Goal: Check status: Check status

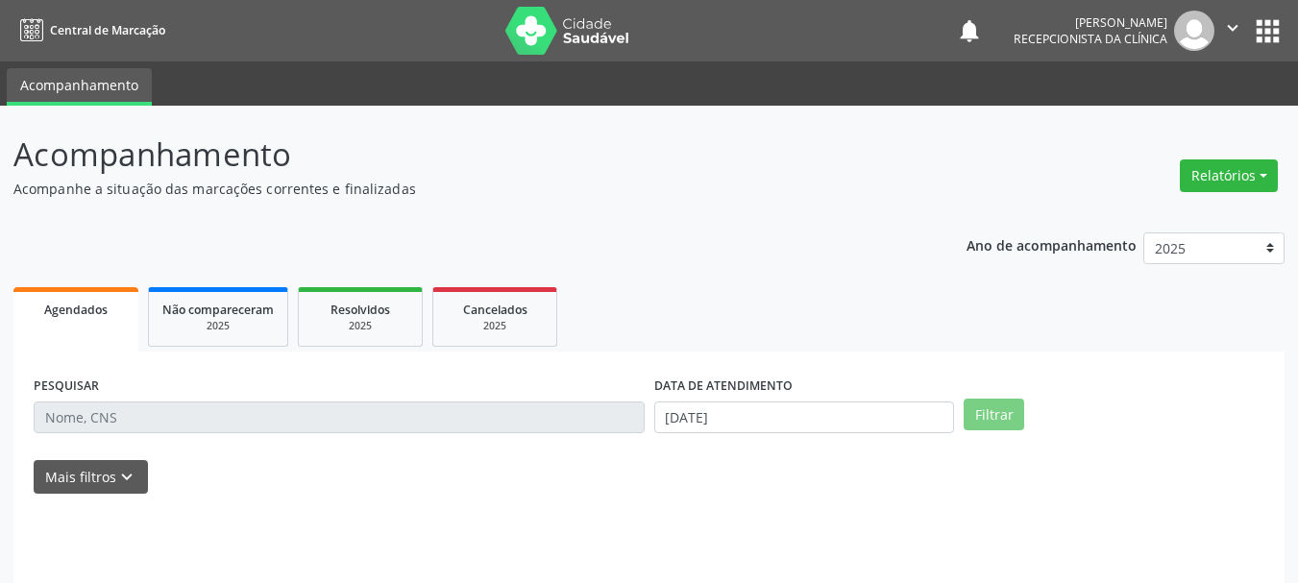
click at [233, 410] on input "text" at bounding box center [339, 418] width 611 height 33
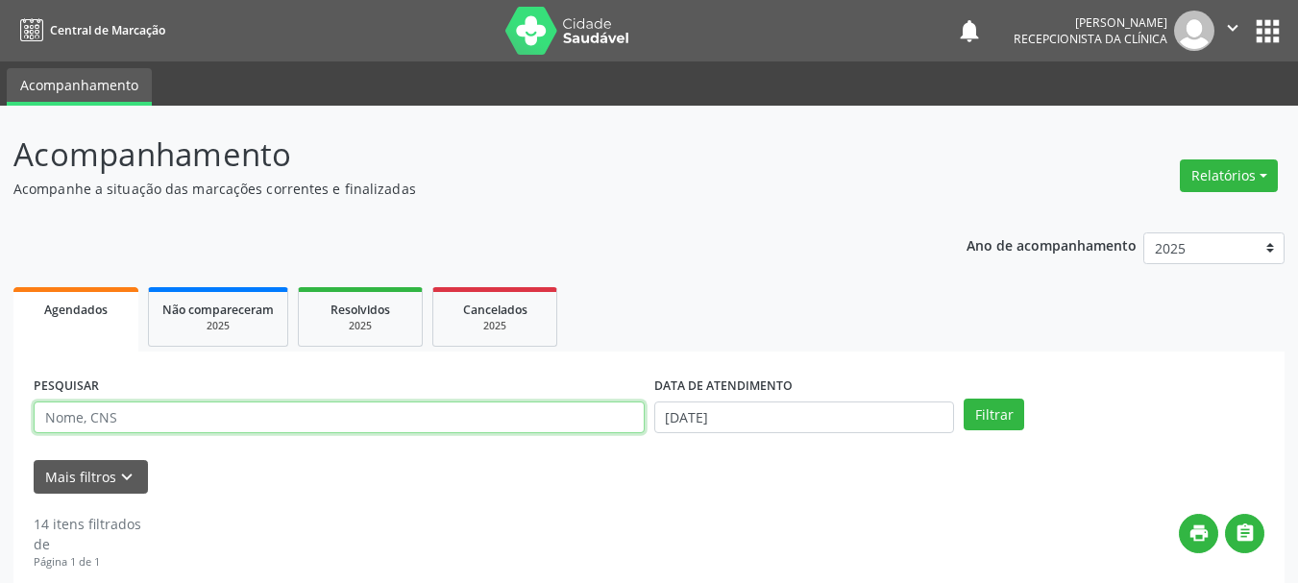
click at [194, 424] on input "text" at bounding box center [339, 418] width 611 height 33
type input "DIONEIA"
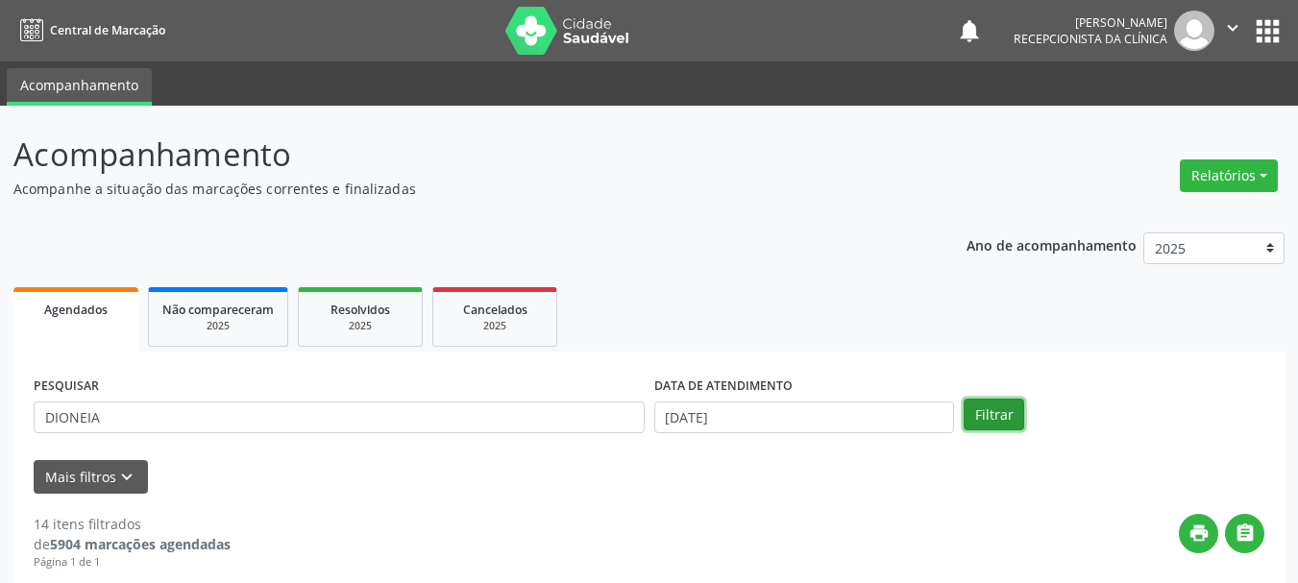
drag, startPoint x: 1010, startPoint y: 405, endPoint x: 999, endPoint y: 407, distance: 11.9
click at [1006, 406] on button "Filtrar" at bounding box center [994, 415] width 61 height 33
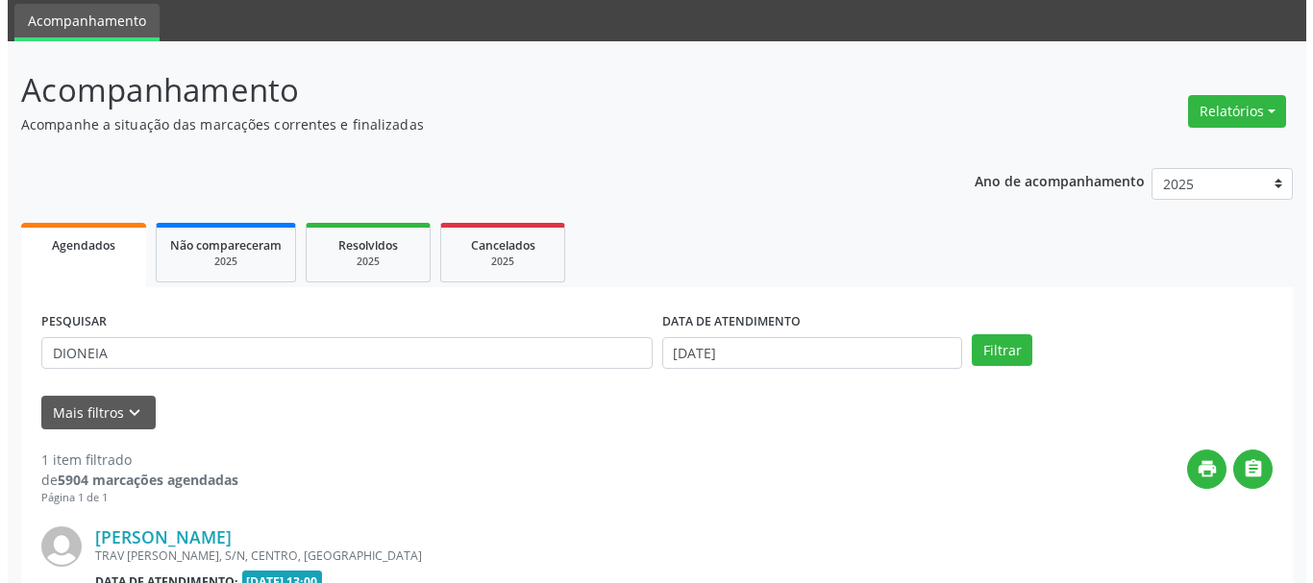
scroll to position [281, 0]
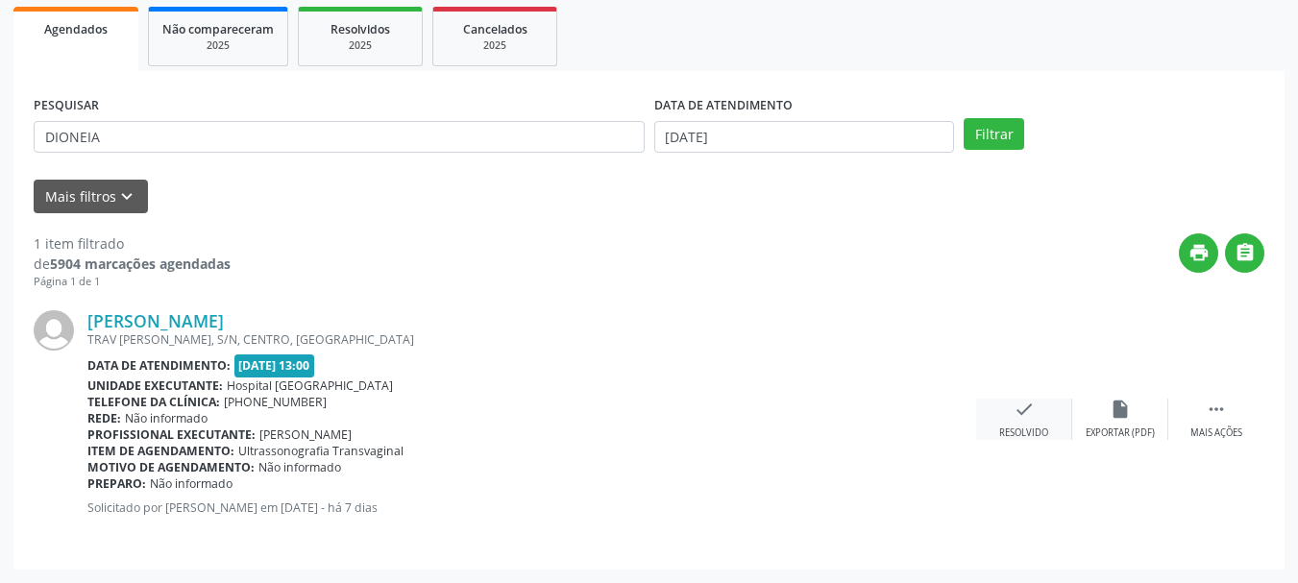
click at [1032, 412] on icon "check" at bounding box center [1024, 409] width 21 height 21
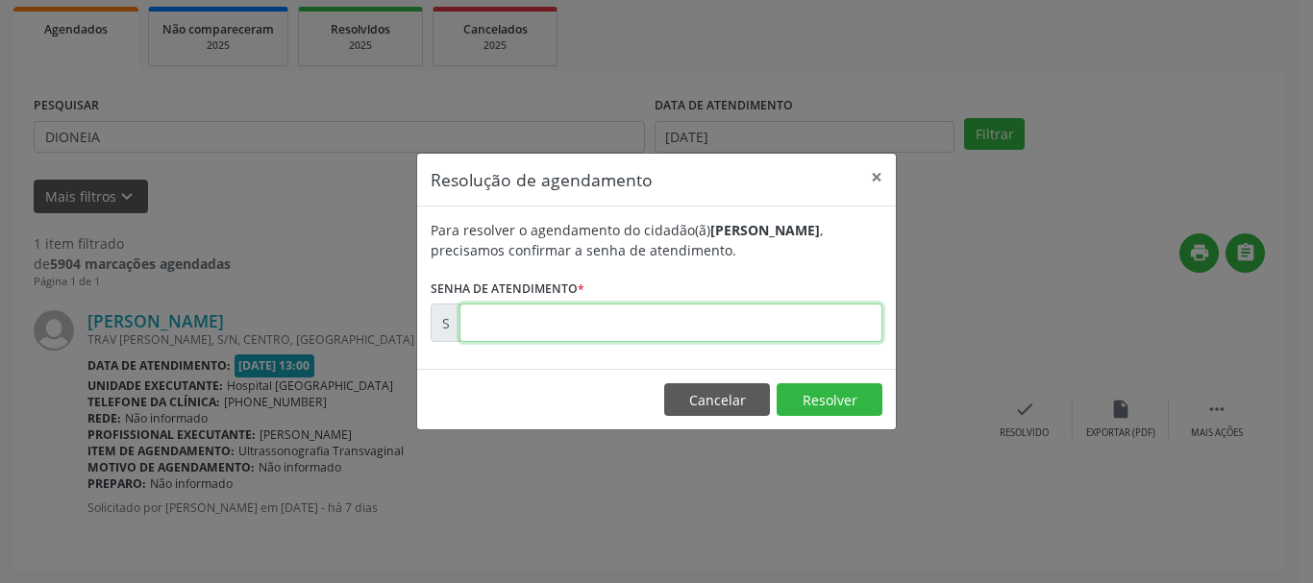
click at [545, 324] on input "text" at bounding box center [670, 323] width 423 height 38
type input "00172608"
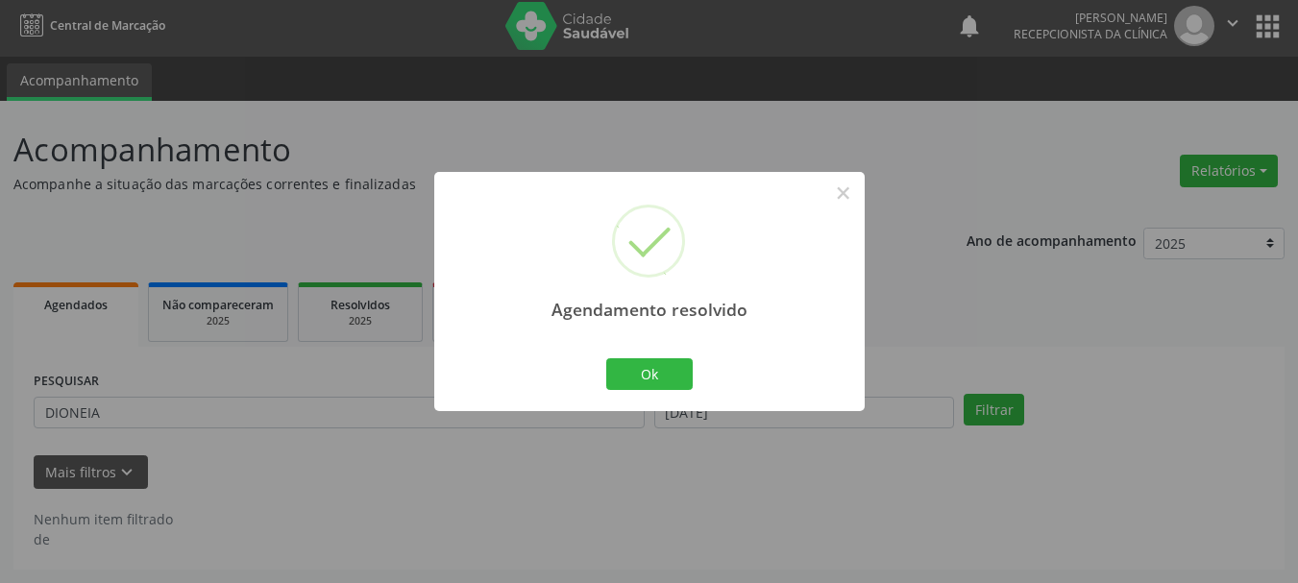
scroll to position [5, 0]
drag, startPoint x: 651, startPoint y: 387, endPoint x: 637, endPoint y: 368, distance: 23.5
click at [651, 386] on button "Ok" at bounding box center [649, 374] width 86 height 33
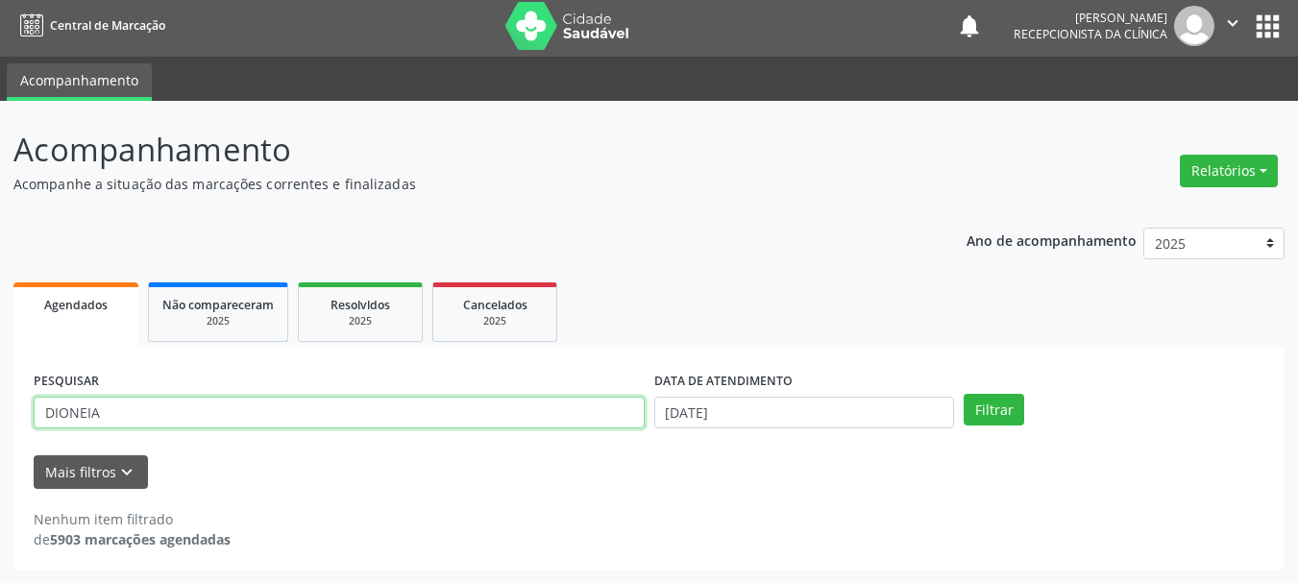
drag, startPoint x: 273, startPoint y: 413, endPoint x: 0, endPoint y: 432, distance: 273.6
click at [0, 432] on div "Acompanhamento Acompanhe a situação das marcações correntes e finalizadas Relat…" at bounding box center [649, 342] width 1298 height 482
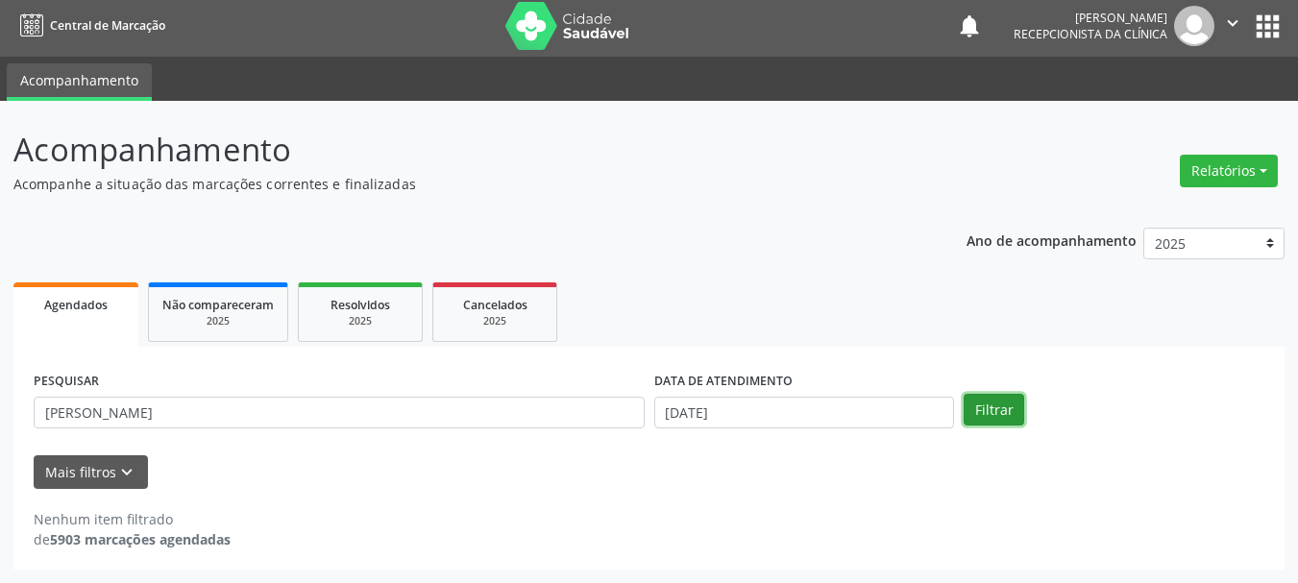
click at [1005, 411] on button "Filtrar" at bounding box center [994, 410] width 61 height 33
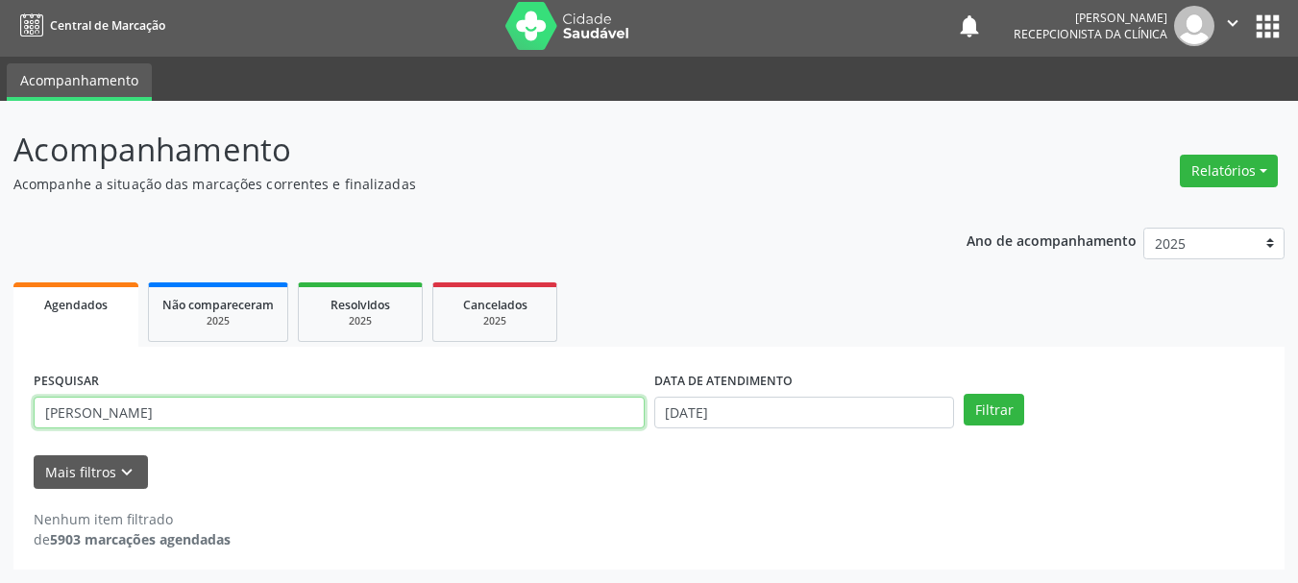
click at [211, 409] on input "[PERSON_NAME]" at bounding box center [339, 413] width 611 height 33
type input "[PERSON_NAME]"
click at [964, 394] on button "Filtrar" at bounding box center [994, 410] width 61 height 33
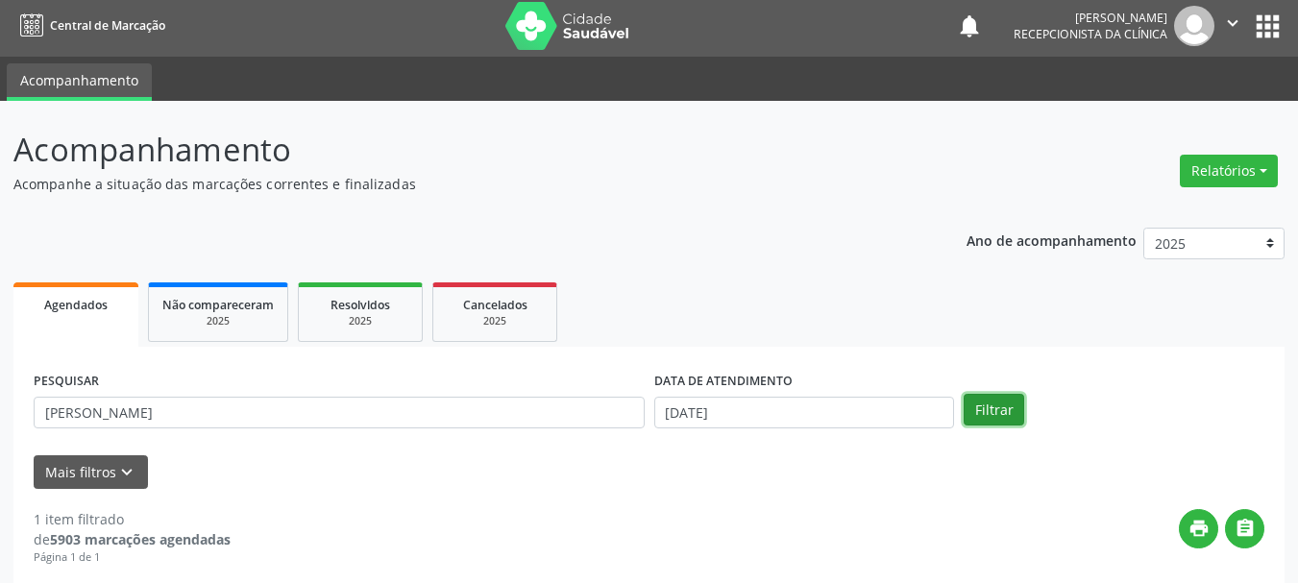
click at [972, 412] on button "Filtrar" at bounding box center [994, 410] width 61 height 33
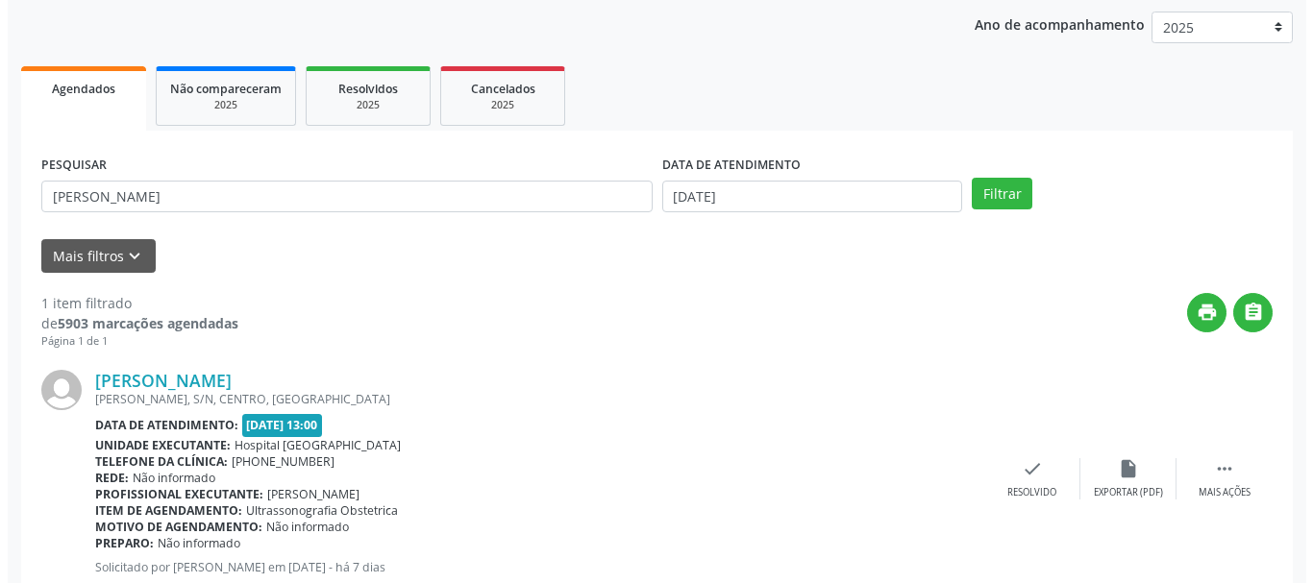
scroll to position [281, 0]
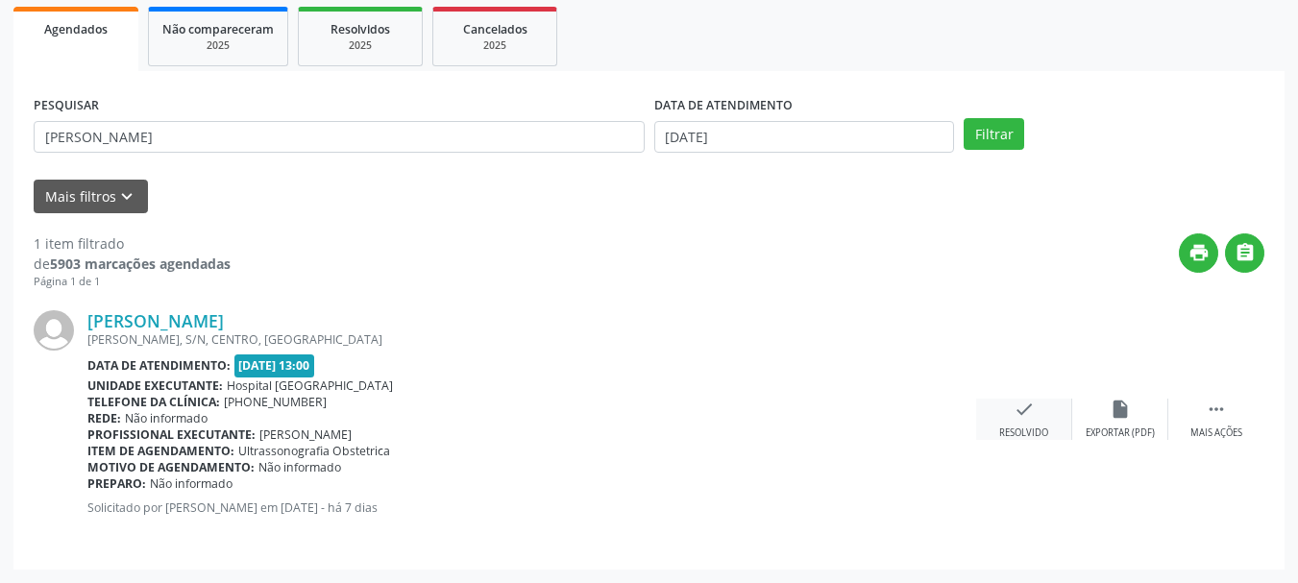
click at [1025, 432] on div "Resolvido" at bounding box center [1024, 433] width 49 height 13
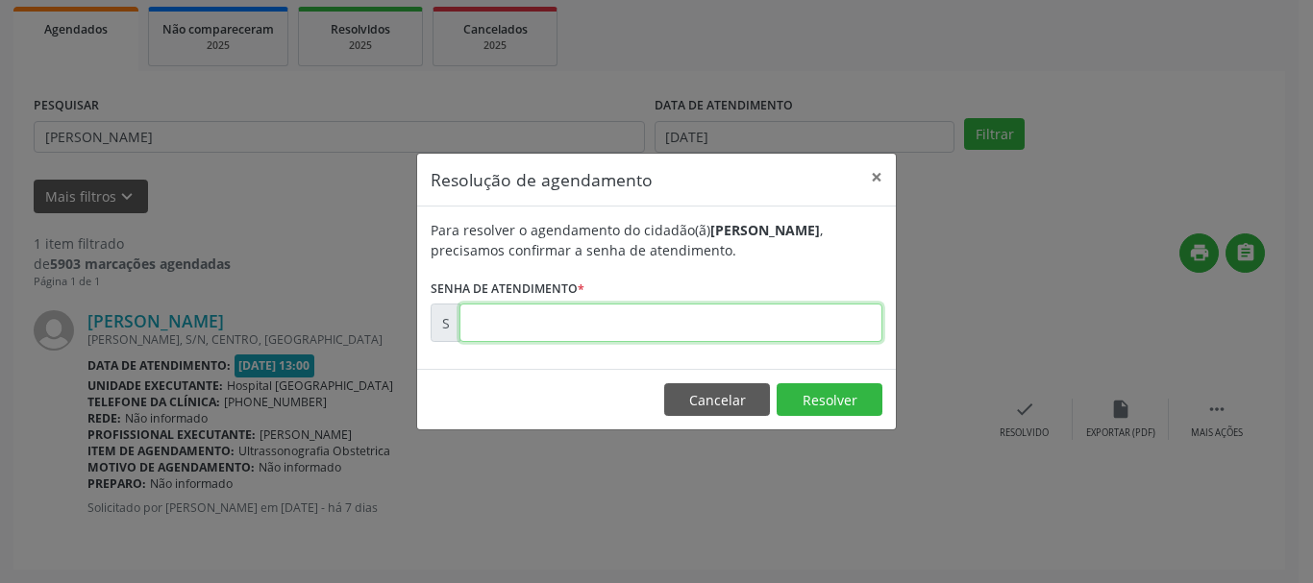
click at [586, 333] on input "text" at bounding box center [670, 323] width 423 height 38
type input "00172594"
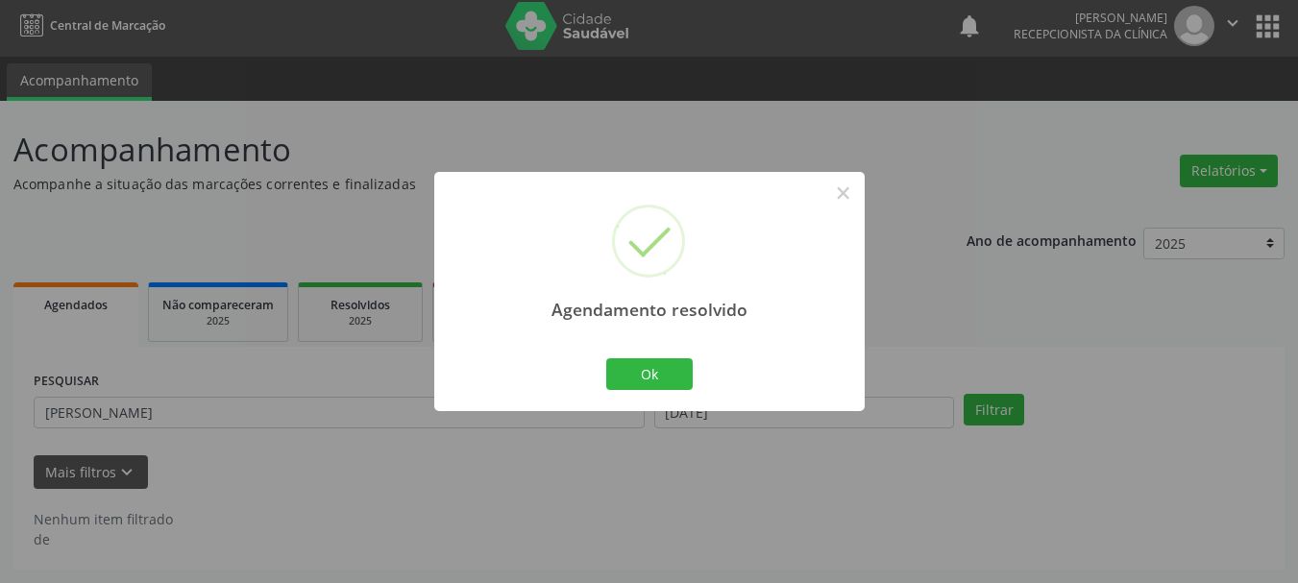
scroll to position [5, 0]
drag, startPoint x: 645, startPoint y: 383, endPoint x: 670, endPoint y: 378, distance: 25.4
click at [656, 382] on button "Ok" at bounding box center [649, 374] width 86 height 33
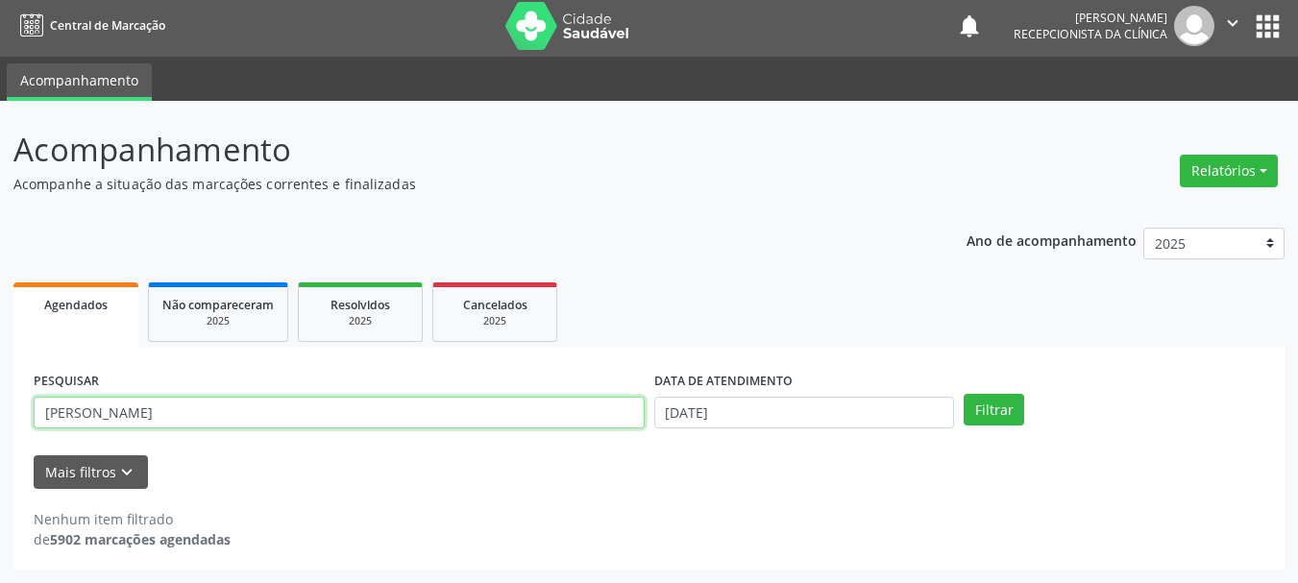
drag, startPoint x: 258, startPoint y: 423, endPoint x: 0, endPoint y: 426, distance: 257.6
click at [0, 426] on div "Acompanhamento Acompanhe a situação das marcações correntes e finalizadas Relat…" at bounding box center [649, 342] width 1298 height 482
type input "[PERSON_NAME]"
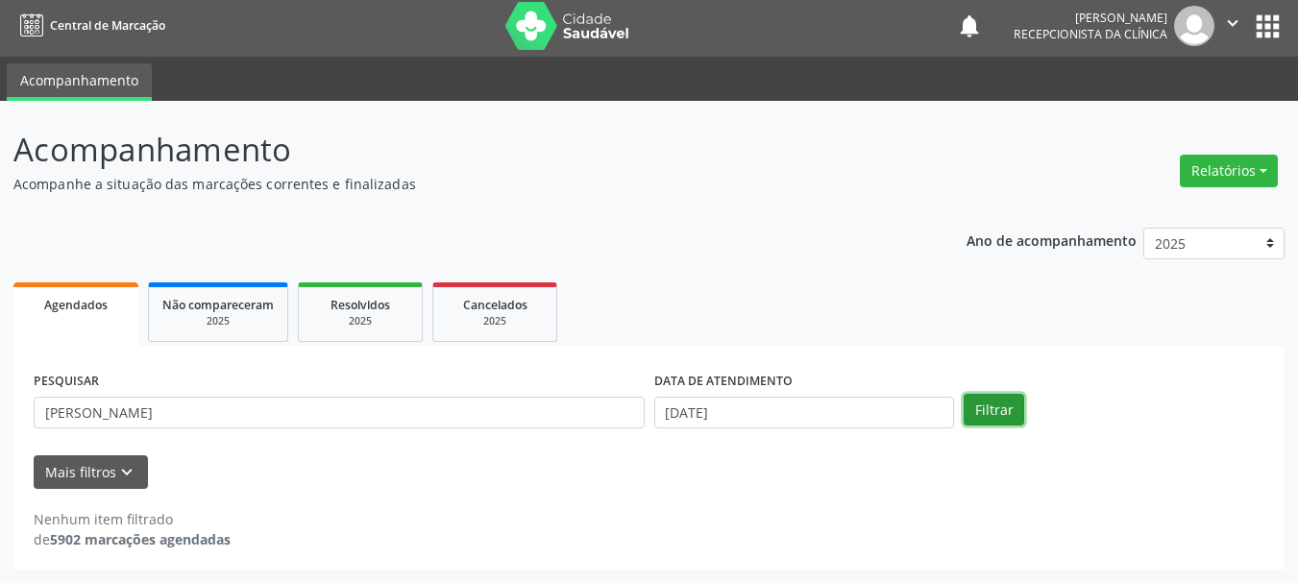
click at [995, 405] on button "Filtrar" at bounding box center [994, 410] width 61 height 33
click at [992, 409] on button "Filtrar" at bounding box center [994, 410] width 61 height 33
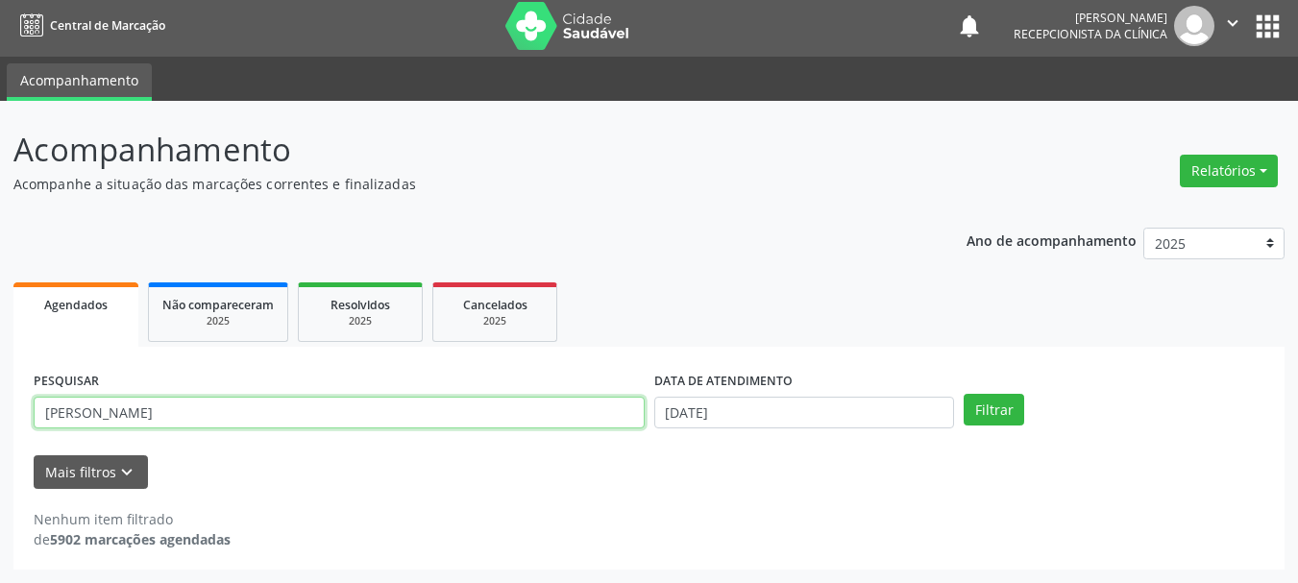
drag, startPoint x: 181, startPoint y: 408, endPoint x: 0, endPoint y: 430, distance: 181.9
click at [0, 430] on div "Acompanhamento Acompanhe a situação das marcações correntes e finalizadas Relat…" at bounding box center [649, 342] width 1298 height 482
type input "GILDENICE"
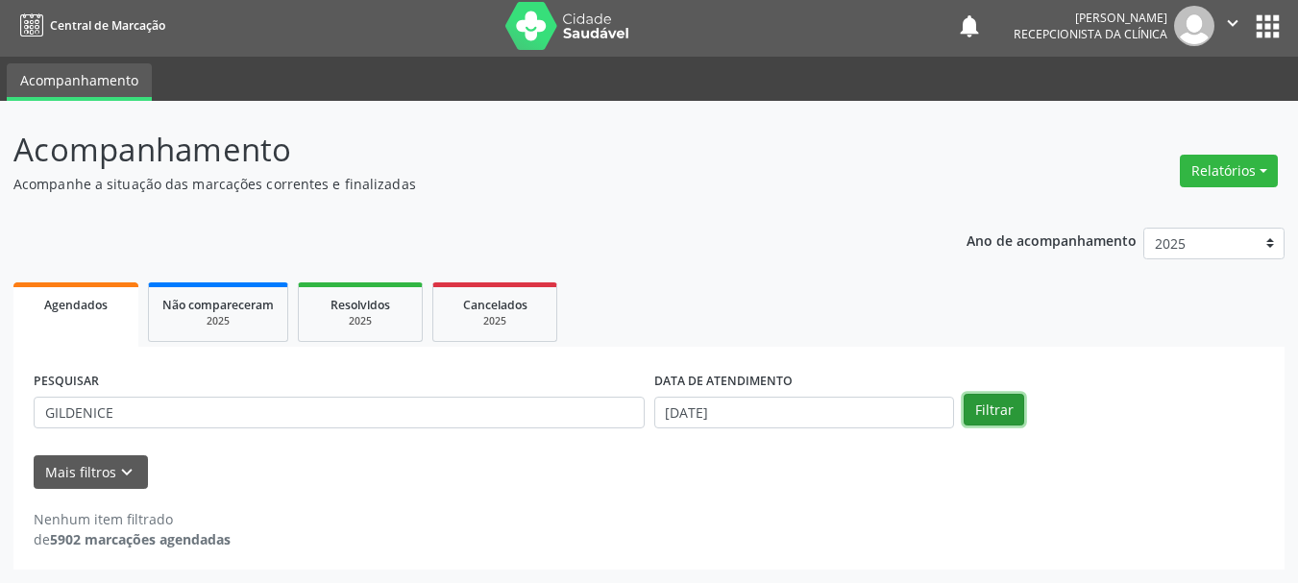
click at [1004, 404] on button "Filtrar" at bounding box center [994, 410] width 61 height 33
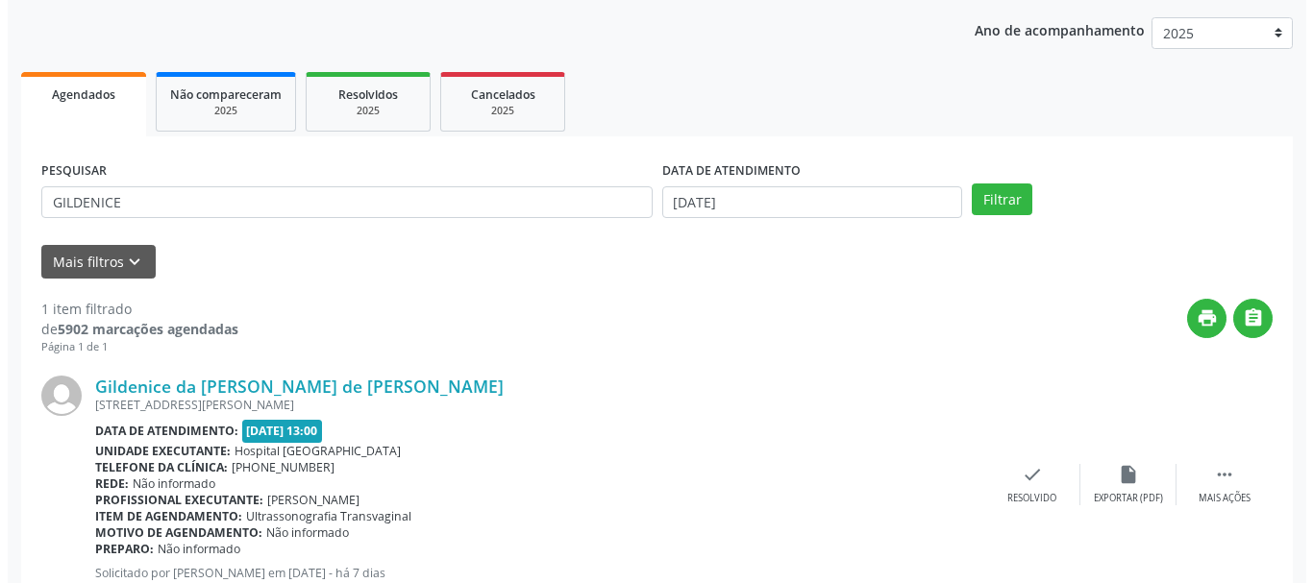
scroll to position [281, 0]
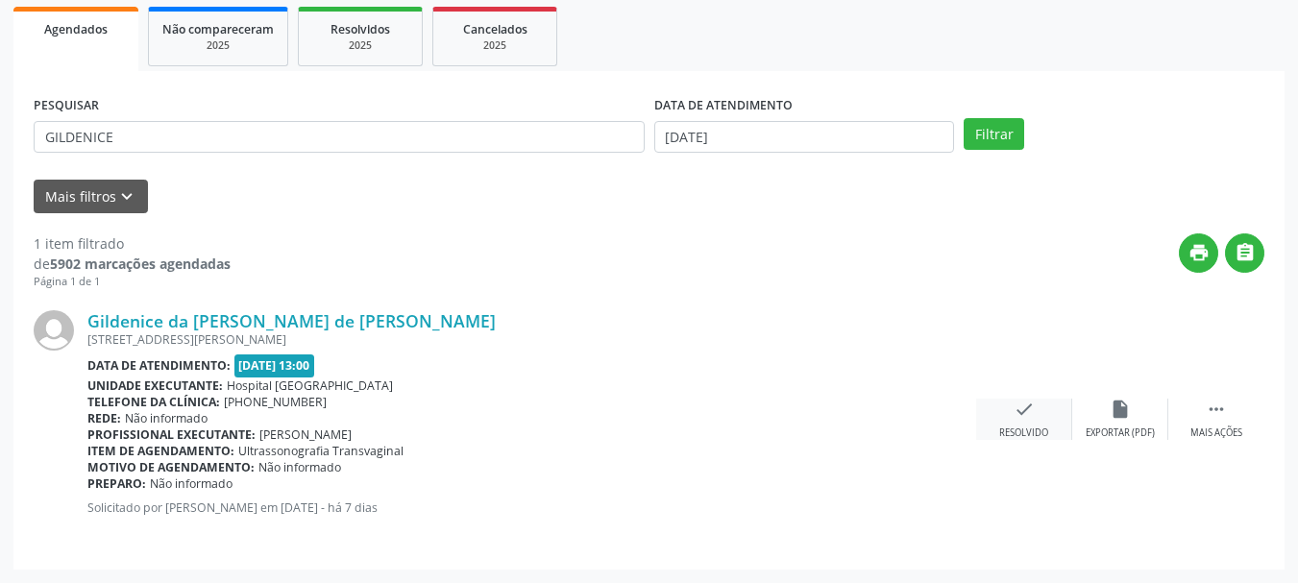
click at [1019, 411] on icon "check" at bounding box center [1024, 409] width 21 height 21
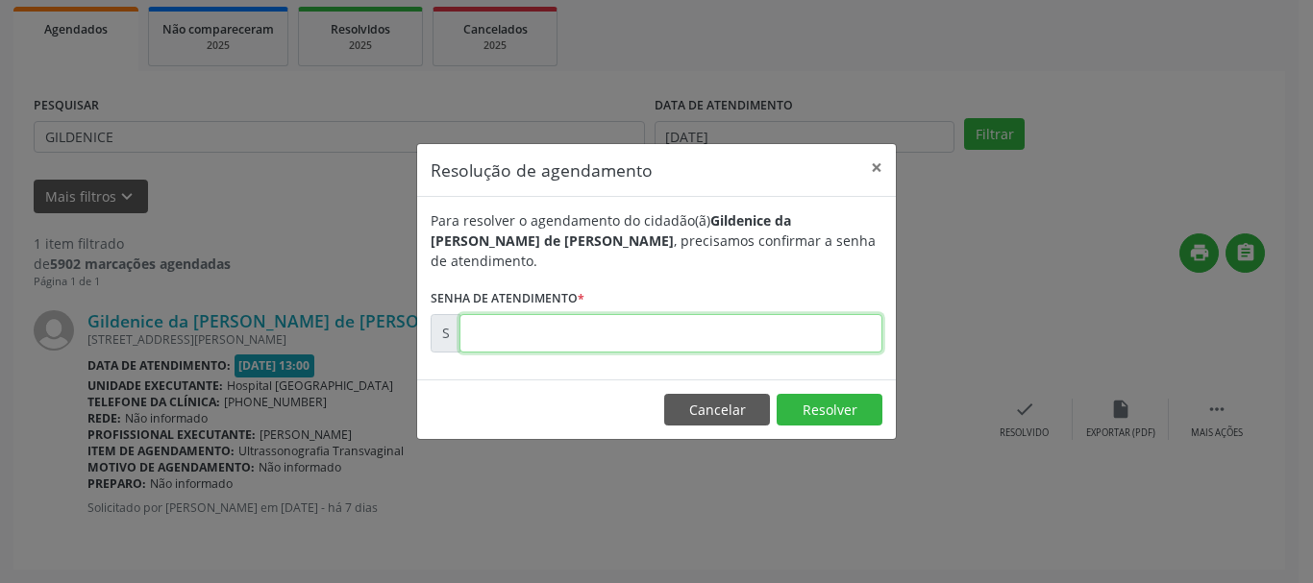
click at [573, 323] on input "text" at bounding box center [670, 333] width 423 height 38
type input "00172602"
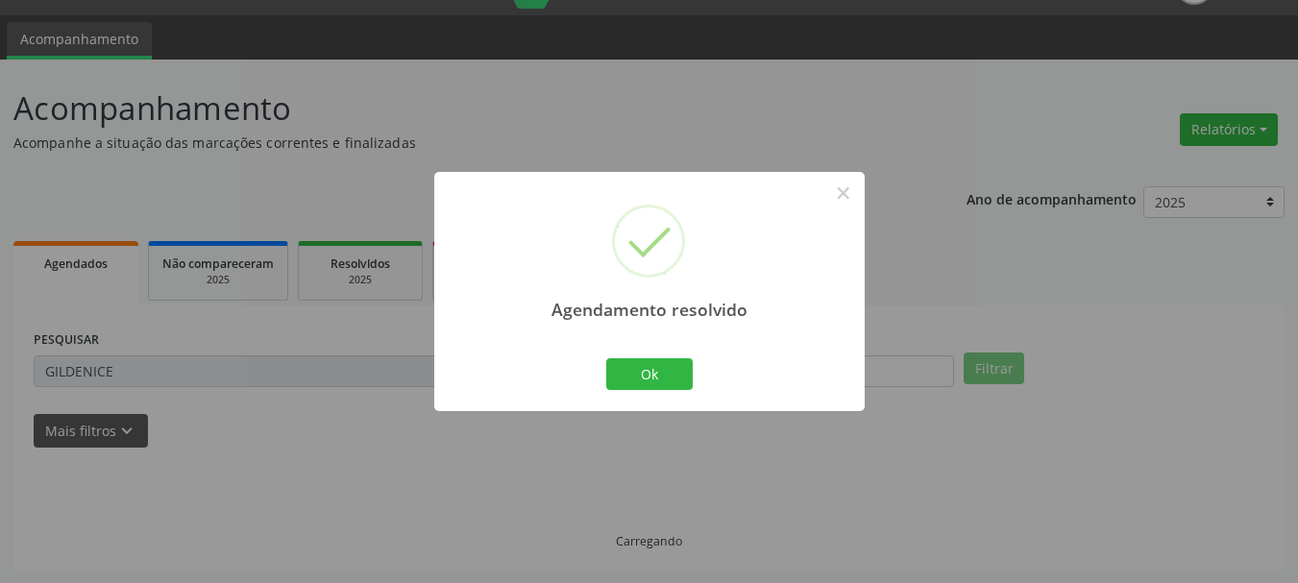
scroll to position [5, 0]
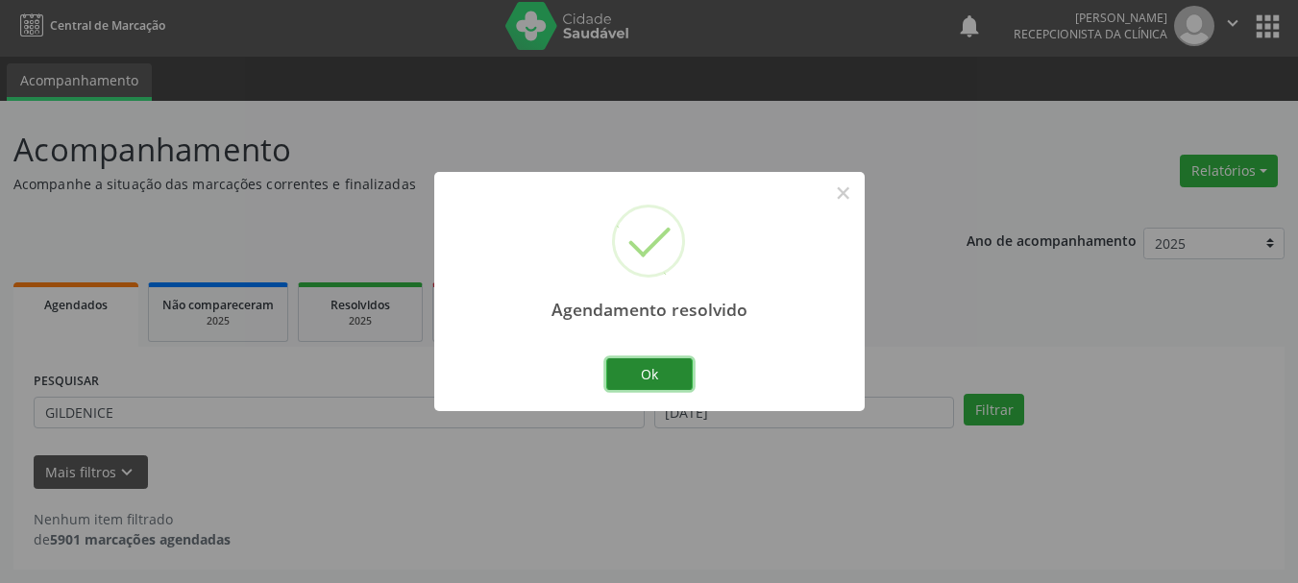
click at [643, 371] on button "Ok" at bounding box center [649, 374] width 86 height 33
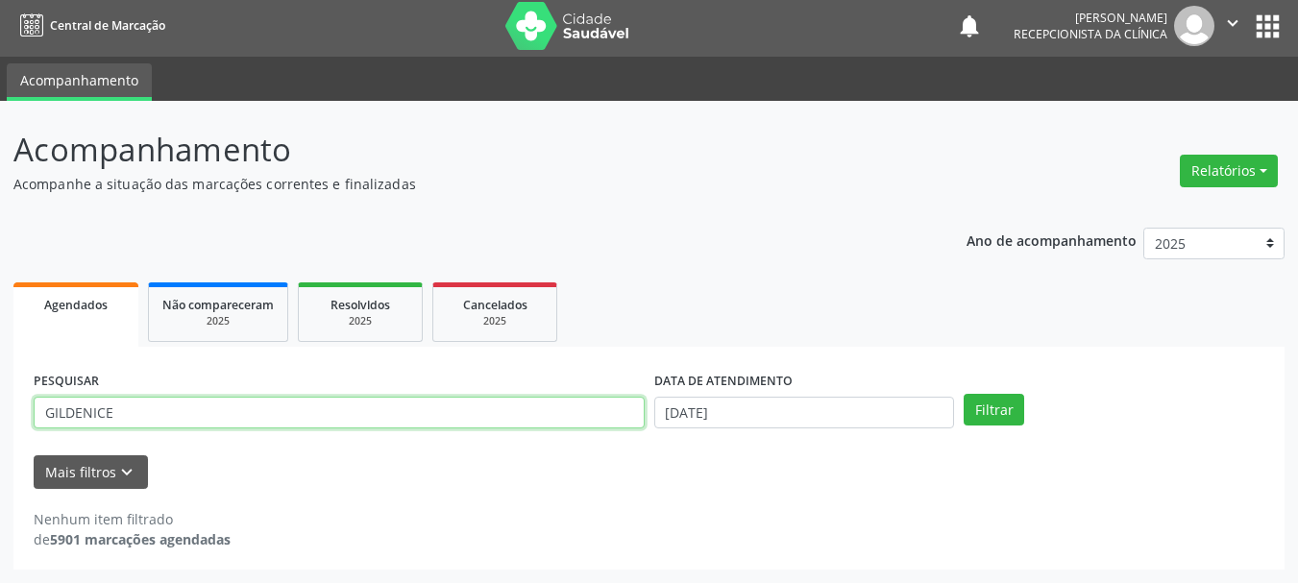
drag, startPoint x: 244, startPoint y: 413, endPoint x: 9, endPoint y: 433, distance: 236.3
click at [0, 432] on div "Acompanhamento Acompanhe a situação das marcações correntes e finalizadas Relat…" at bounding box center [649, 342] width 1298 height 482
type input "[PERSON_NAME]"
click at [964, 394] on button "Filtrar" at bounding box center [994, 410] width 61 height 33
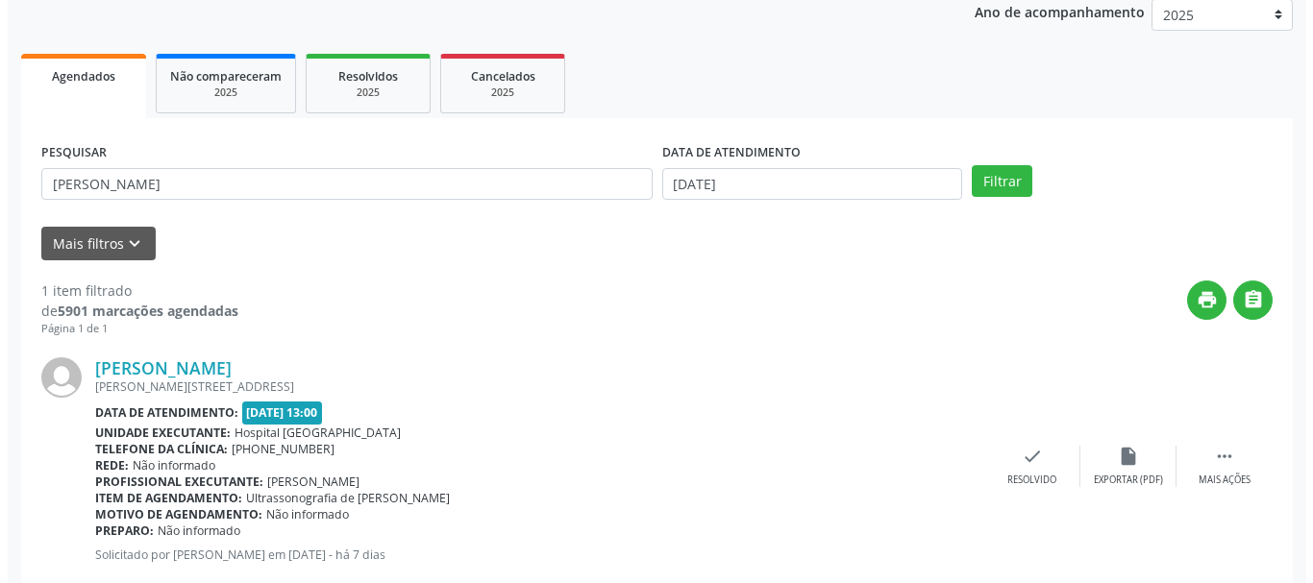
scroll to position [281, 0]
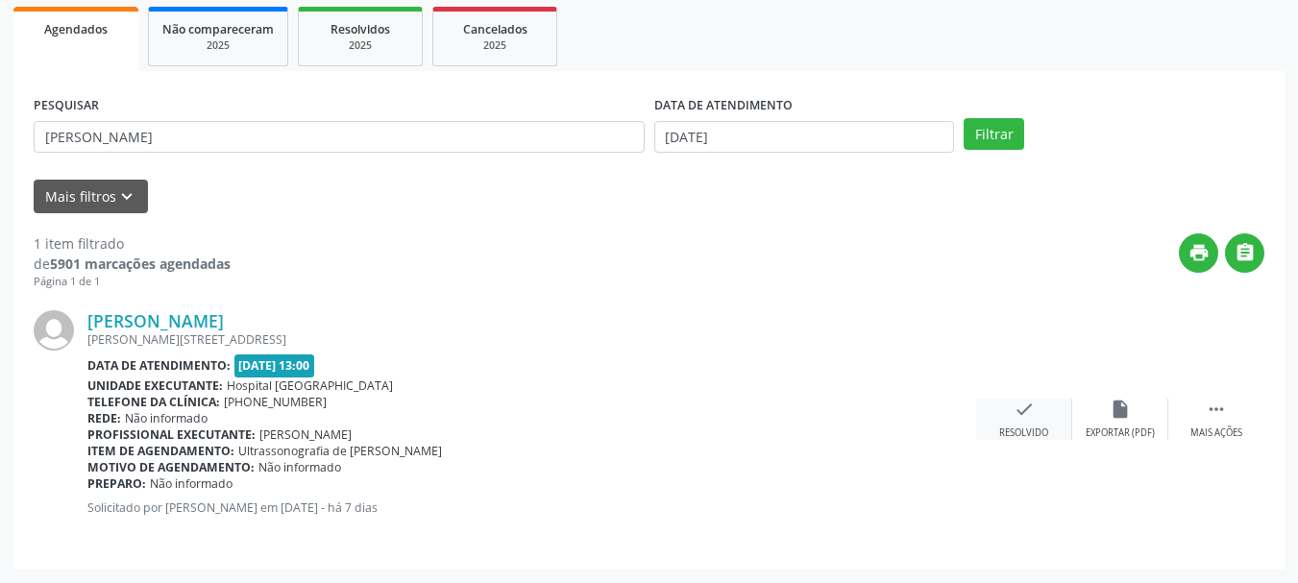
click at [1011, 403] on div "check Resolvido" at bounding box center [1024, 419] width 96 height 41
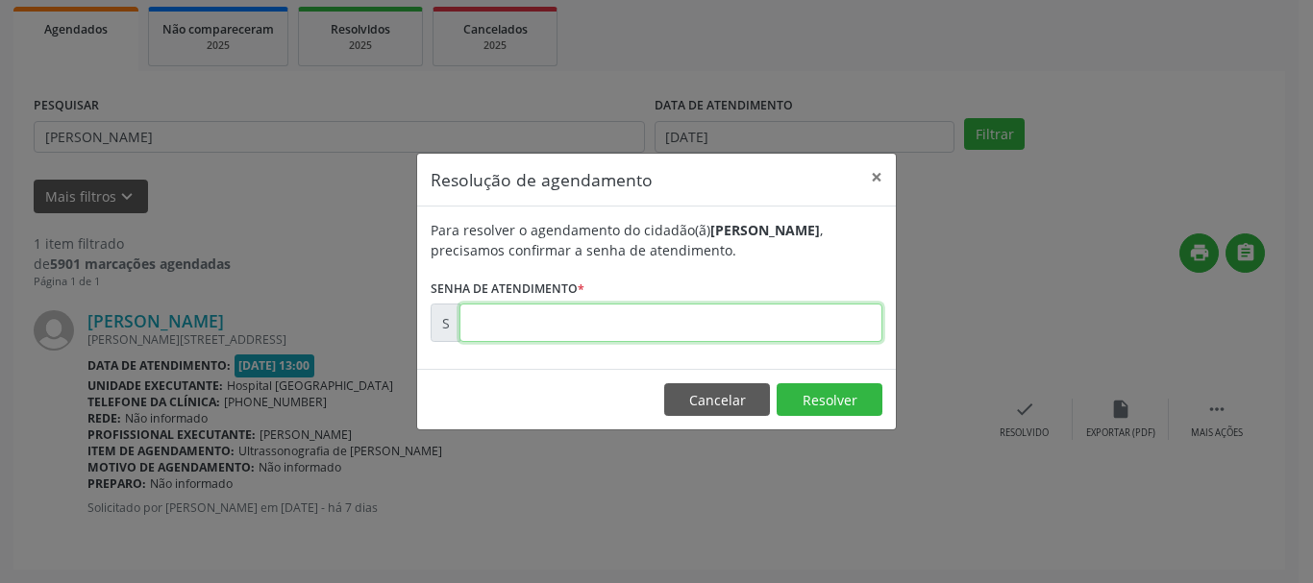
click at [567, 325] on input "text" at bounding box center [670, 323] width 423 height 38
type input "00172598"
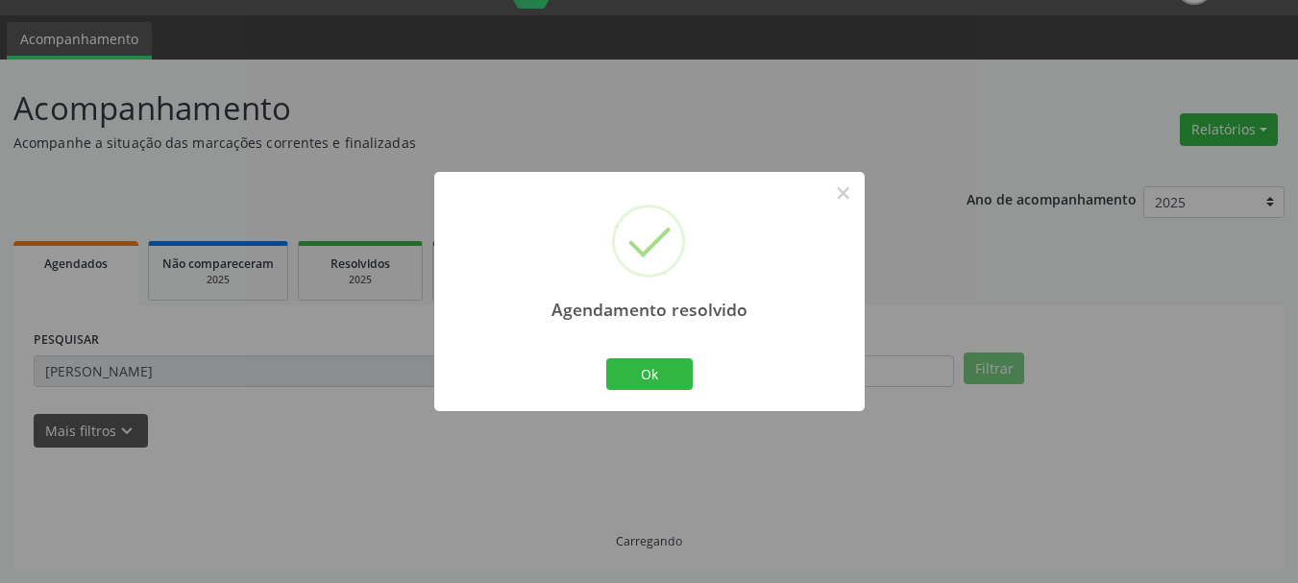
scroll to position [5, 0]
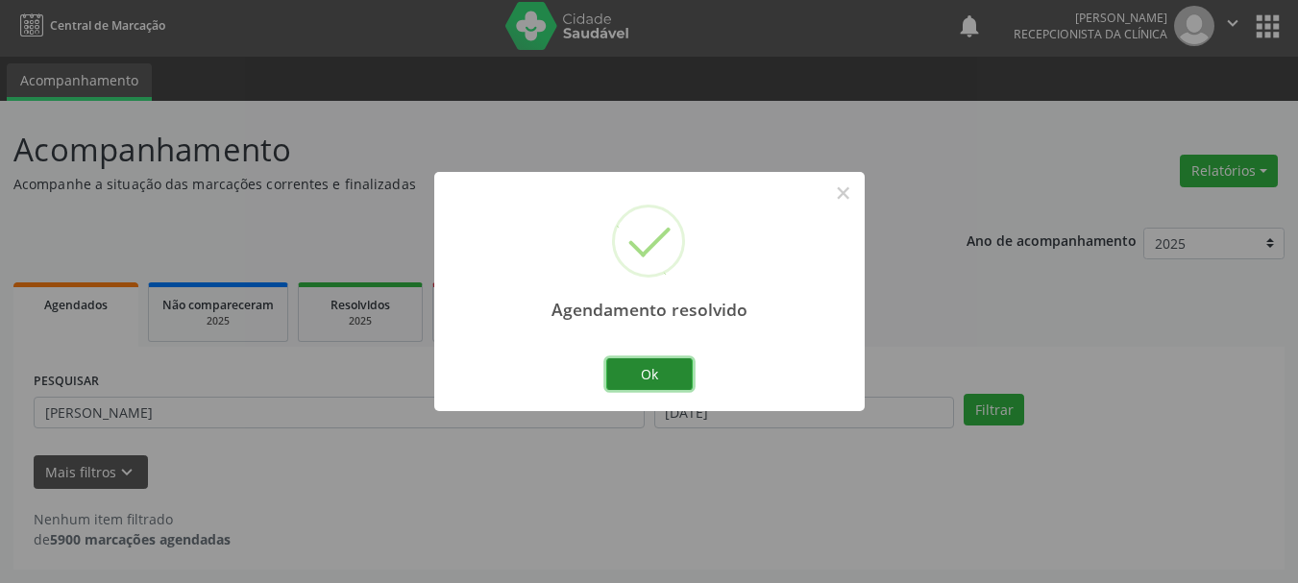
click at [629, 367] on button "Ok" at bounding box center [649, 374] width 86 height 33
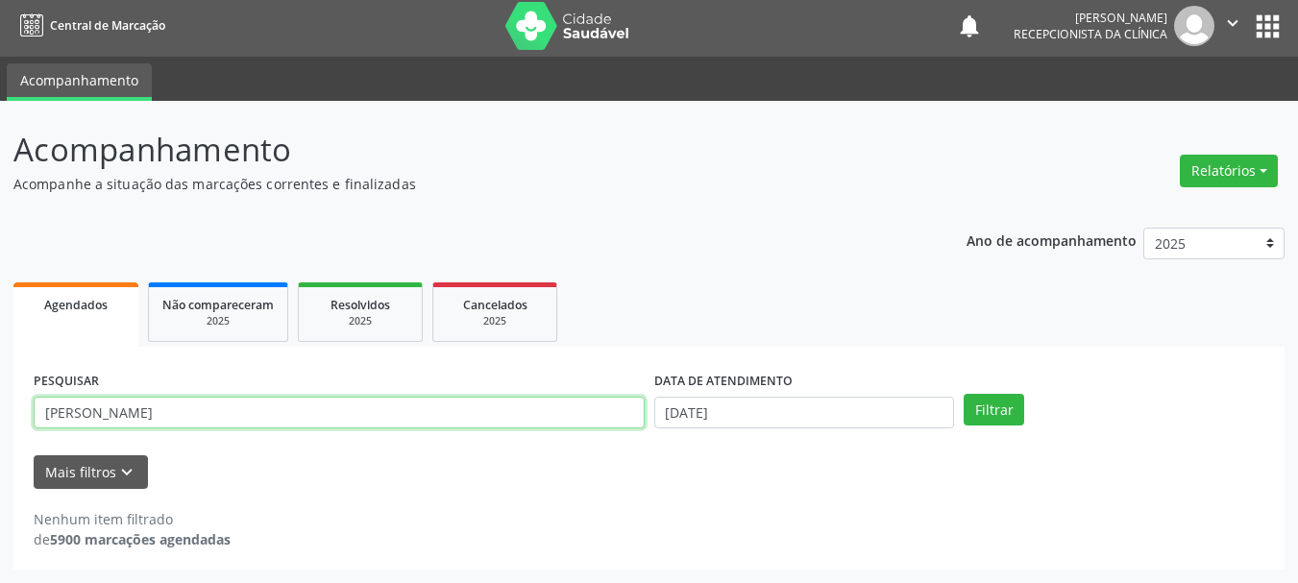
drag, startPoint x: 288, startPoint y: 413, endPoint x: 35, endPoint y: 448, distance: 256.1
click at [0, 448] on div "Acompanhamento Acompanhe a situação das marcações correntes e finalizadas Relat…" at bounding box center [649, 342] width 1298 height 482
type input "[PERSON_NAME] D"
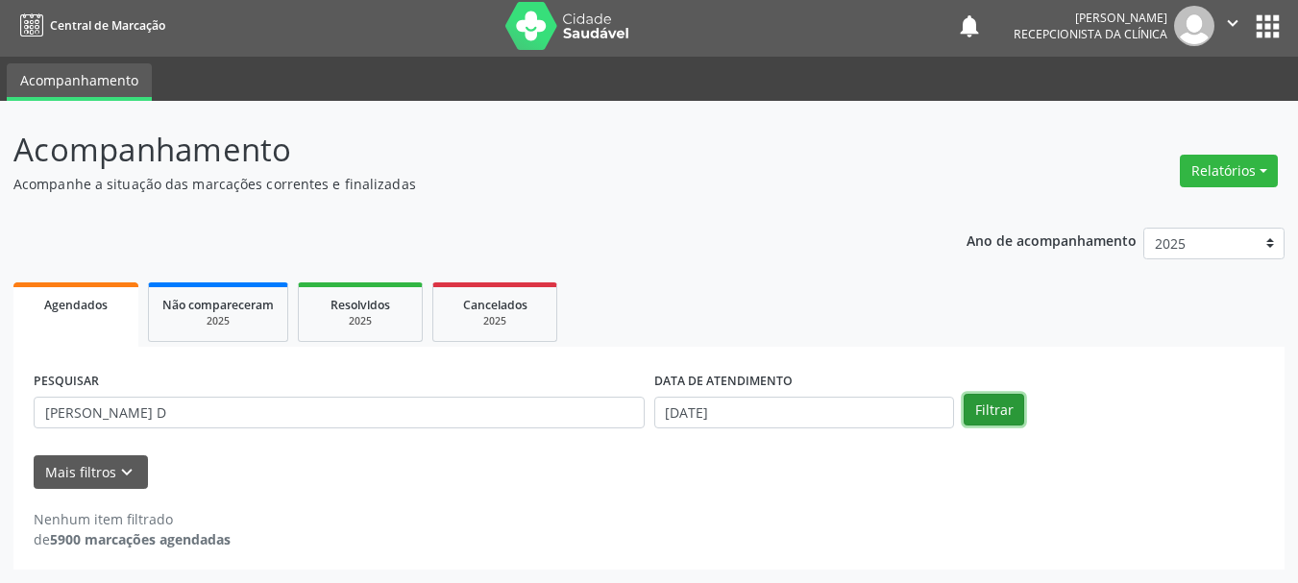
click at [984, 414] on button "Filtrar" at bounding box center [994, 410] width 61 height 33
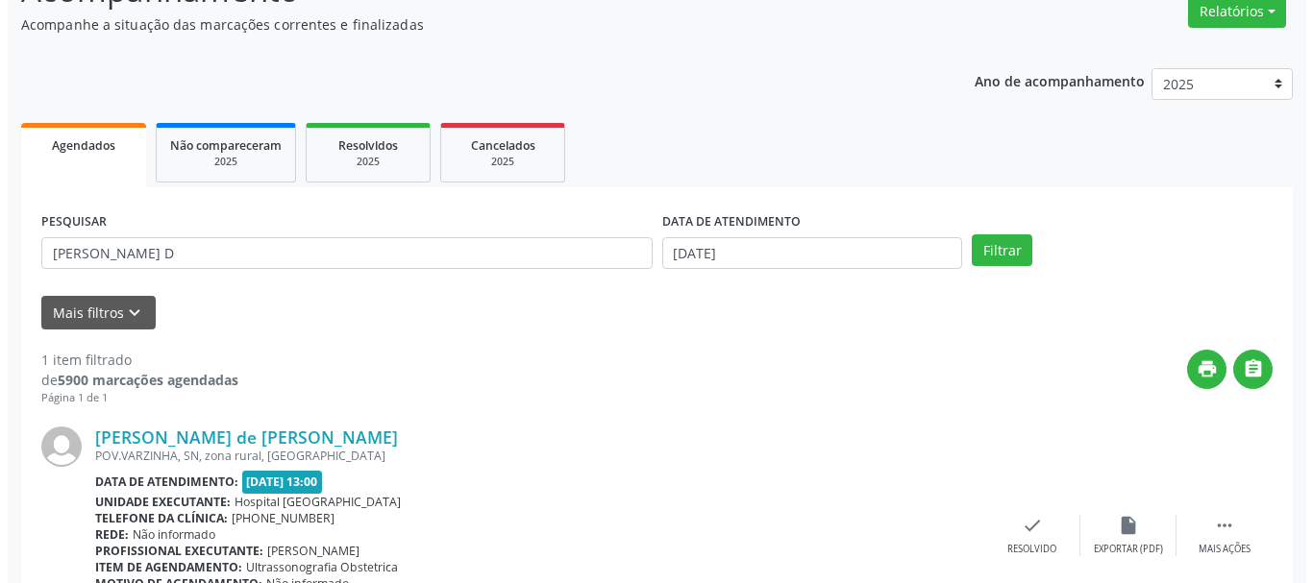
scroll to position [197, 0]
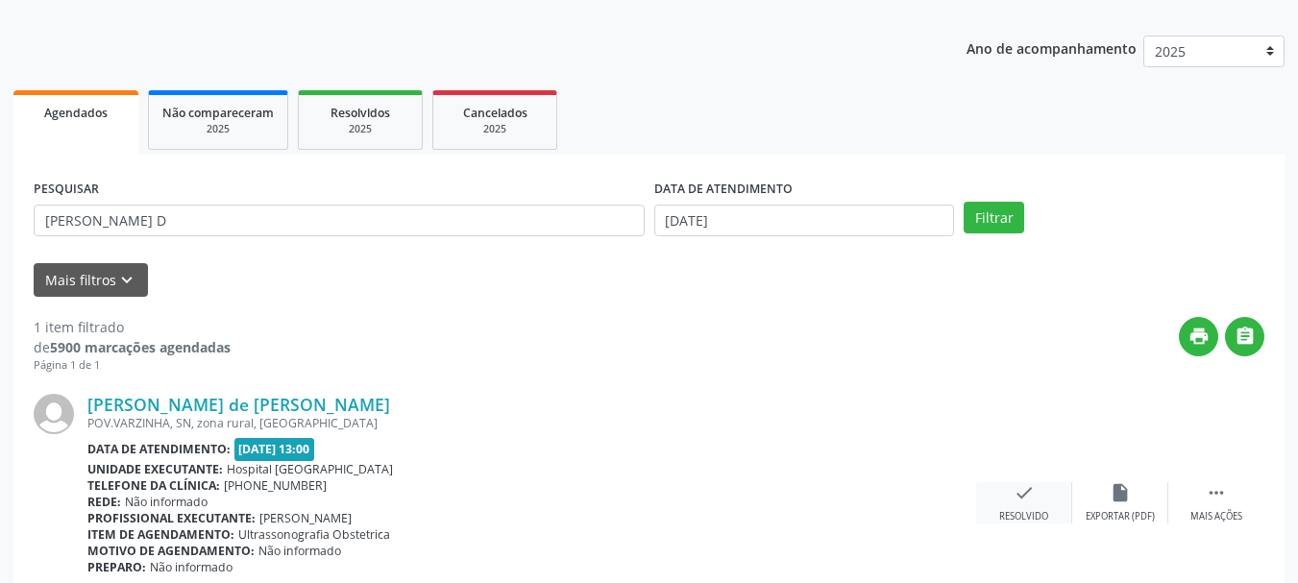
click at [1037, 497] on div "check Resolvido" at bounding box center [1024, 502] width 96 height 41
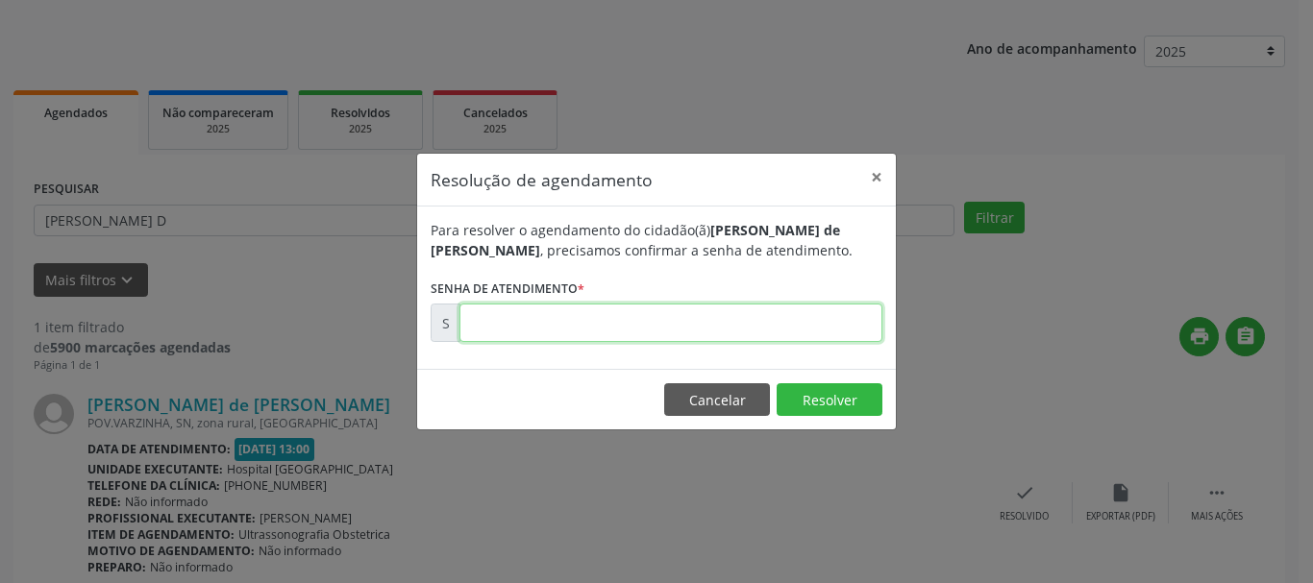
click at [551, 313] on input "text" at bounding box center [670, 323] width 423 height 38
type input "00172593"
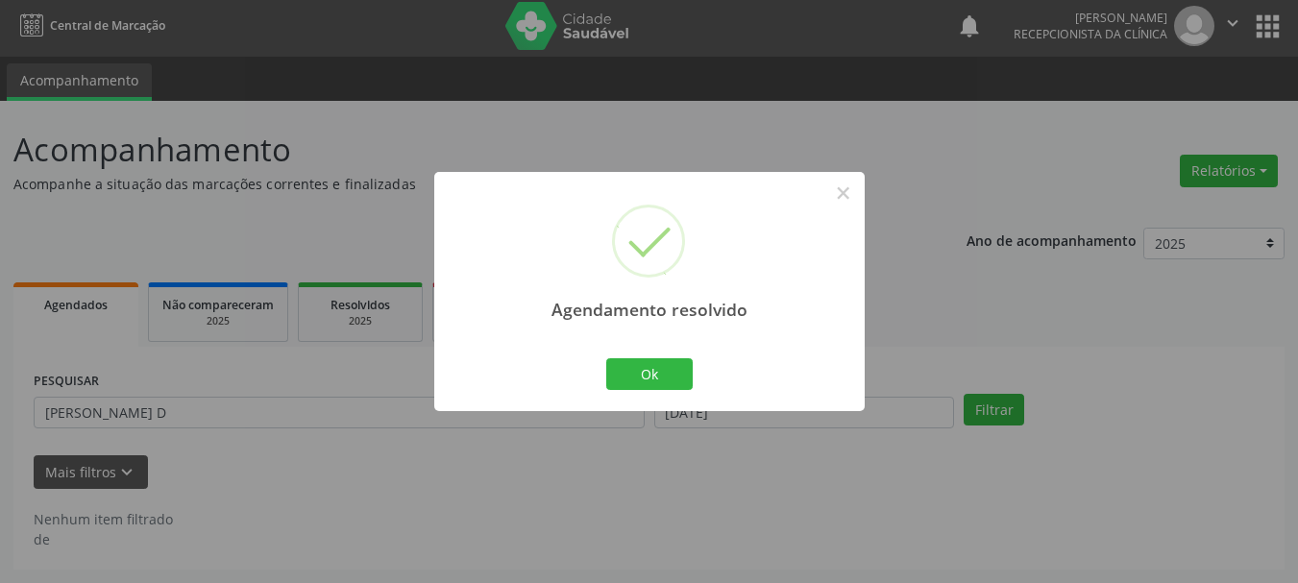
scroll to position [5, 0]
click at [625, 376] on button "Ok" at bounding box center [649, 374] width 86 height 33
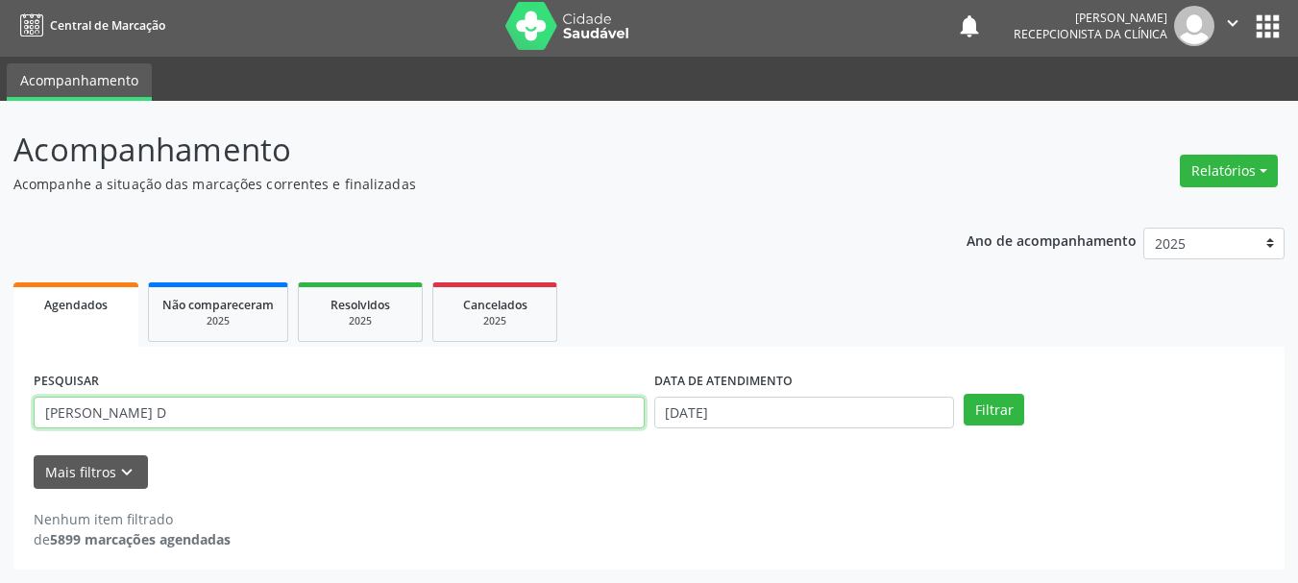
drag, startPoint x: 185, startPoint y: 403, endPoint x: 34, endPoint y: 449, distance: 157.8
click at [0, 452] on div "Acompanhamento Acompanhe a situação das marcações correntes e finalizadas Relat…" at bounding box center [649, 342] width 1298 height 482
type input "[PERSON_NAME]"
click at [964, 394] on button "Filtrar" at bounding box center [994, 410] width 61 height 33
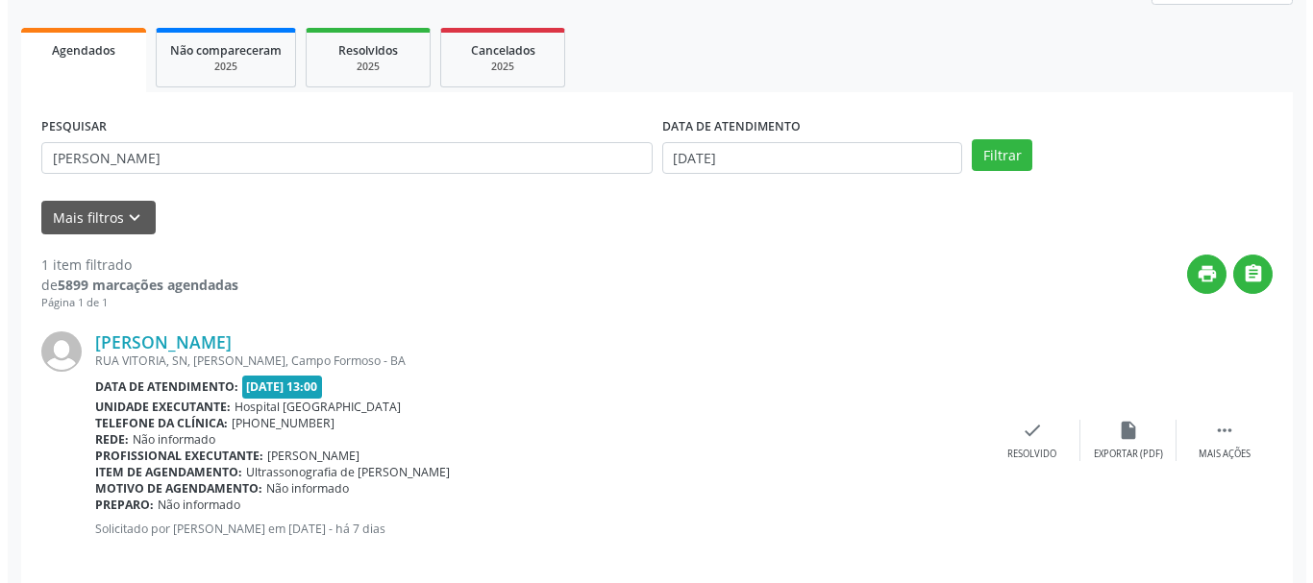
scroll to position [281, 0]
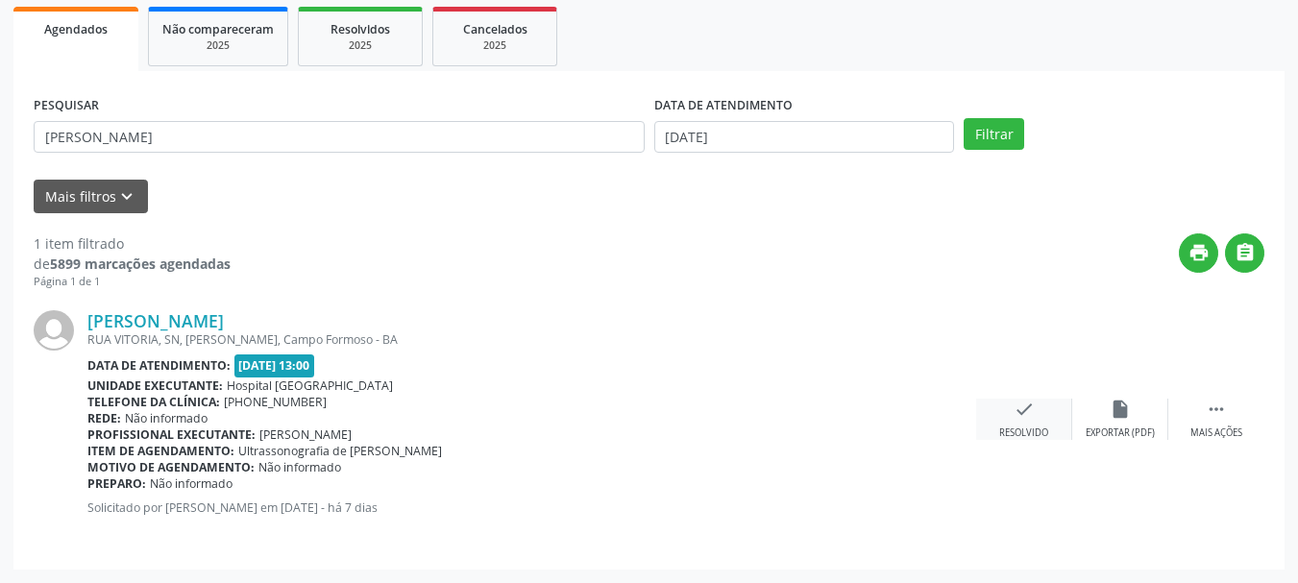
click at [1043, 410] on div "check Resolvido" at bounding box center [1024, 419] width 96 height 41
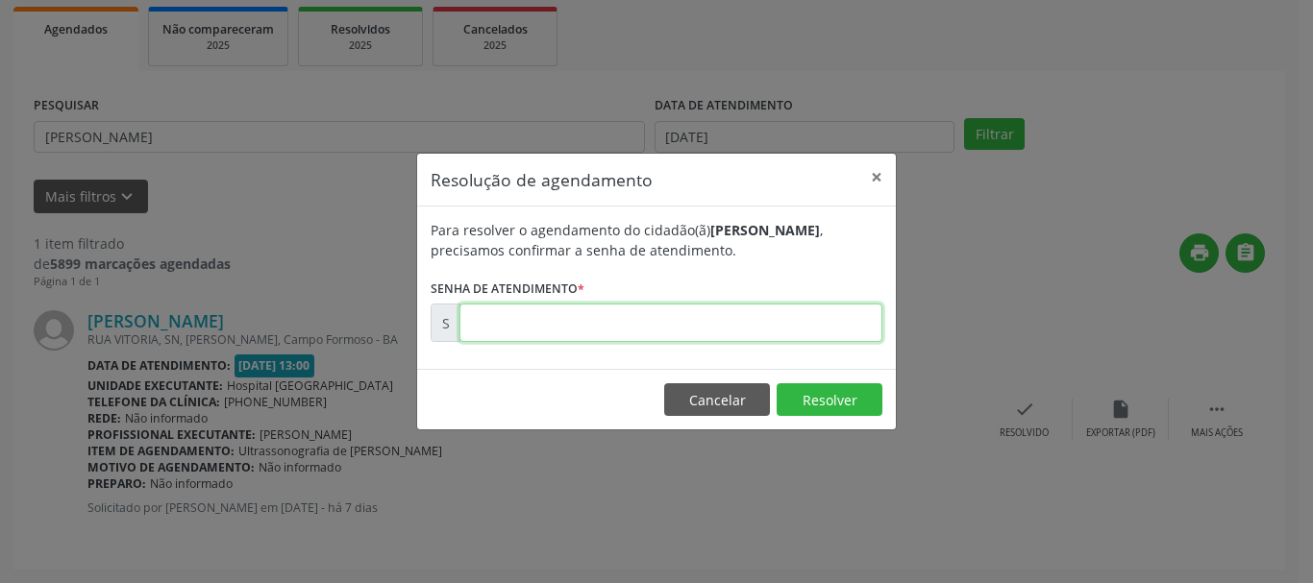
click at [604, 326] on input "text" at bounding box center [670, 323] width 423 height 38
type input "00172597"
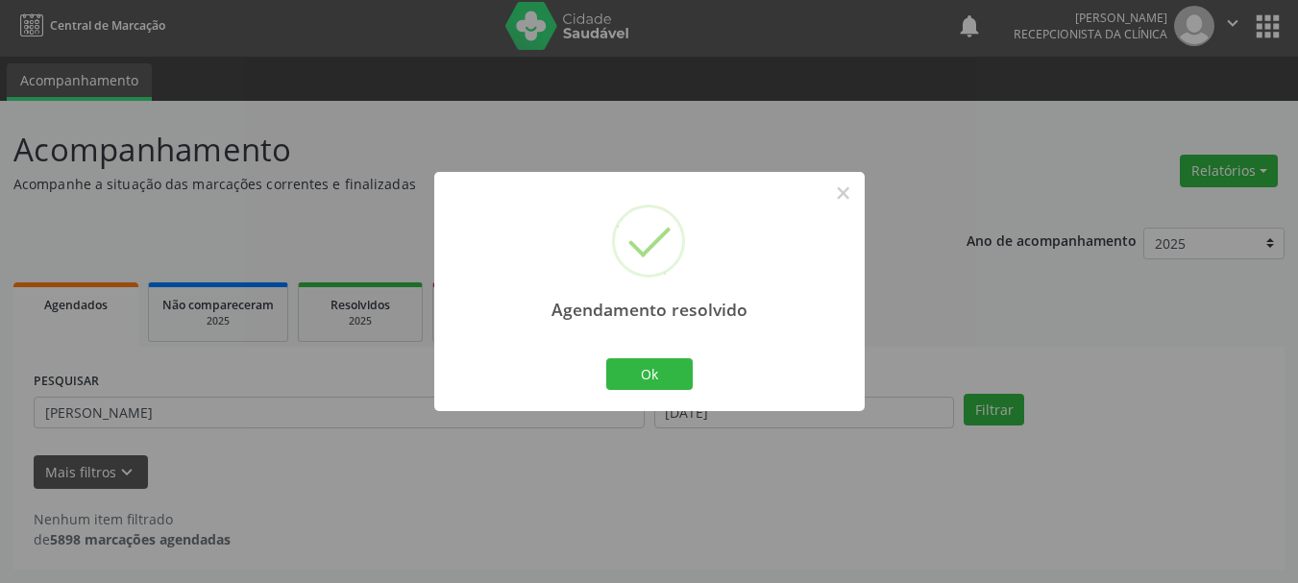
scroll to position [5, 0]
click at [652, 376] on button "Ok" at bounding box center [649, 374] width 86 height 33
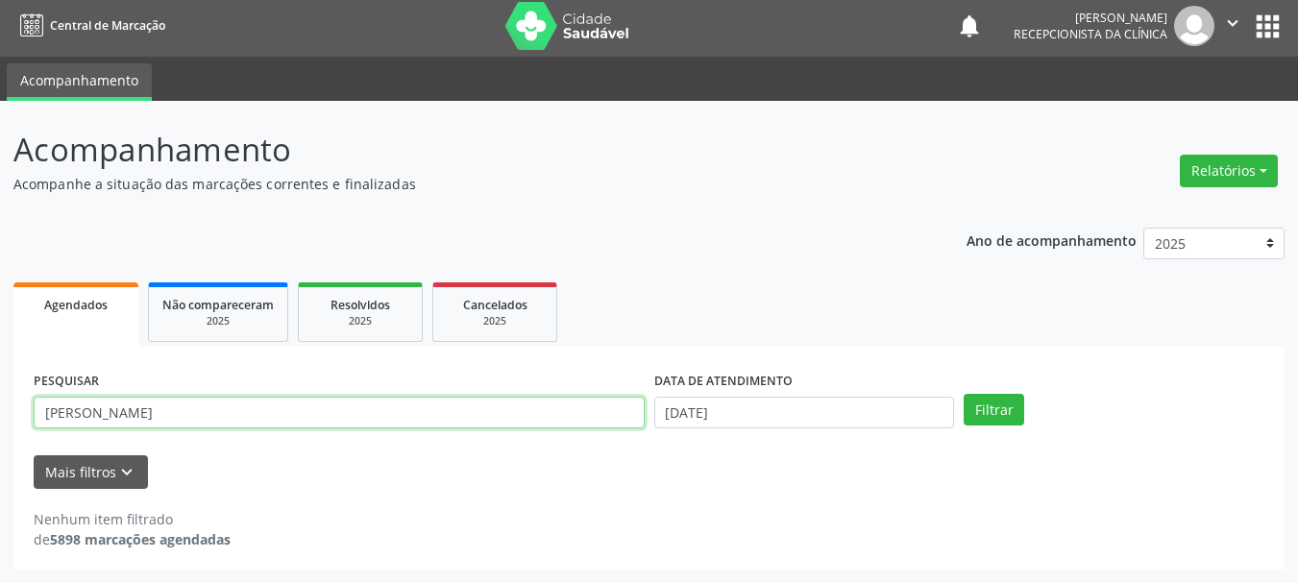
drag, startPoint x: 196, startPoint y: 408, endPoint x: 0, endPoint y: 497, distance: 215.1
click at [9, 0] on div "Central de Marcação notifications [PERSON_NAME] Recepcionista da clínica  Conf…" at bounding box center [649, 286] width 1298 height 583
type input "MIRELE DA S"
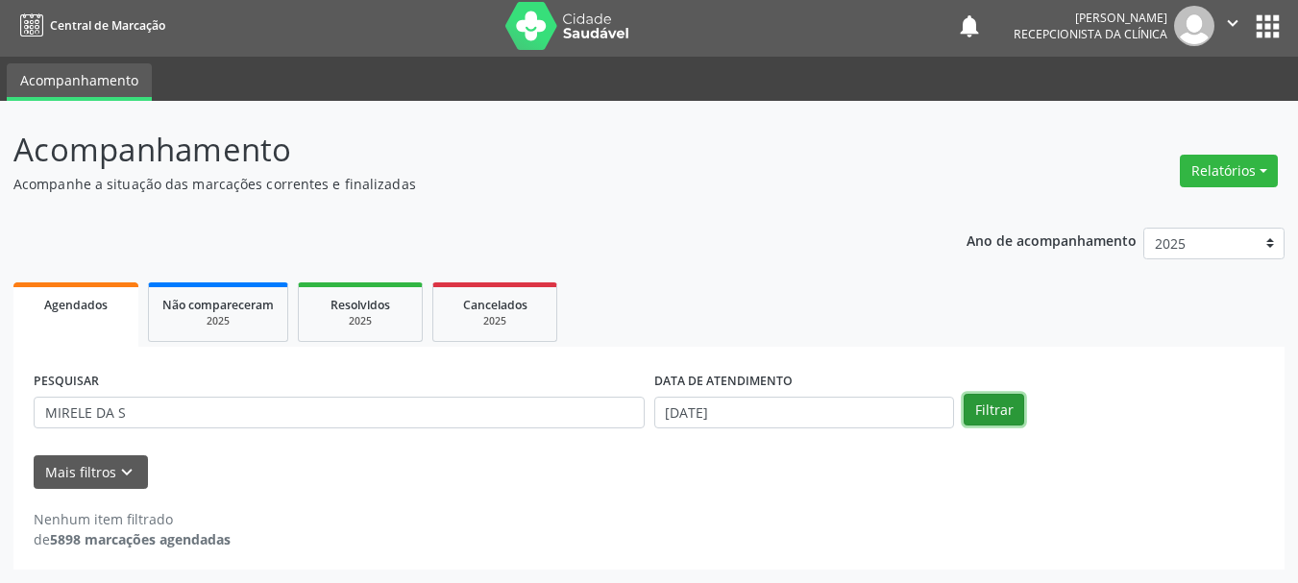
click at [1009, 407] on button "Filtrar" at bounding box center [994, 410] width 61 height 33
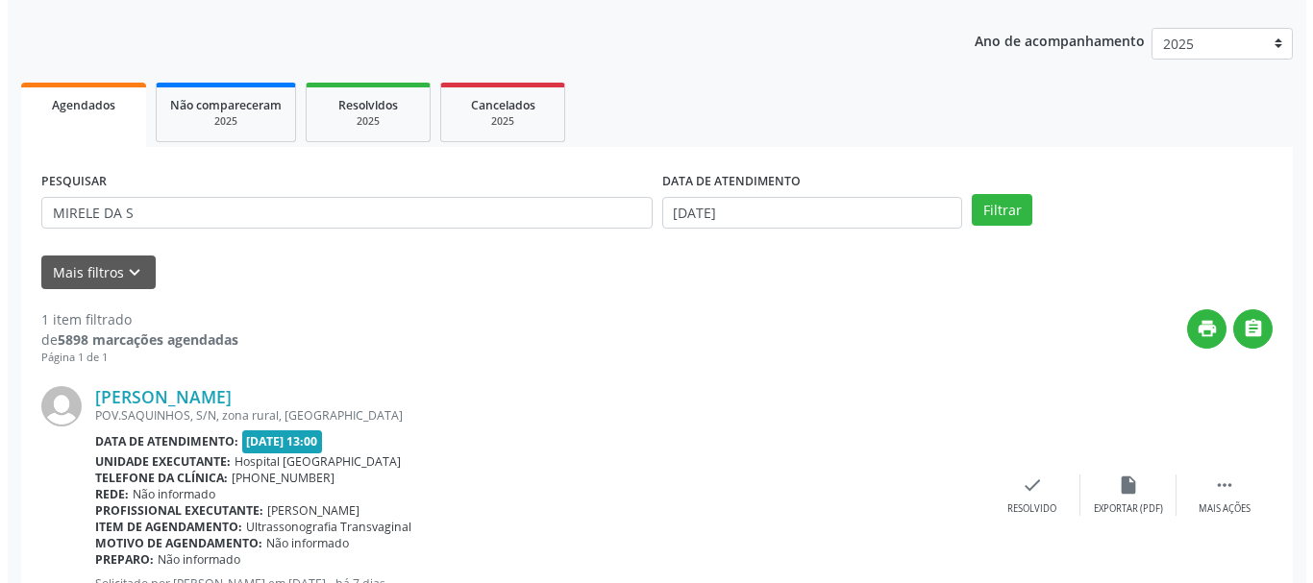
scroll to position [281, 0]
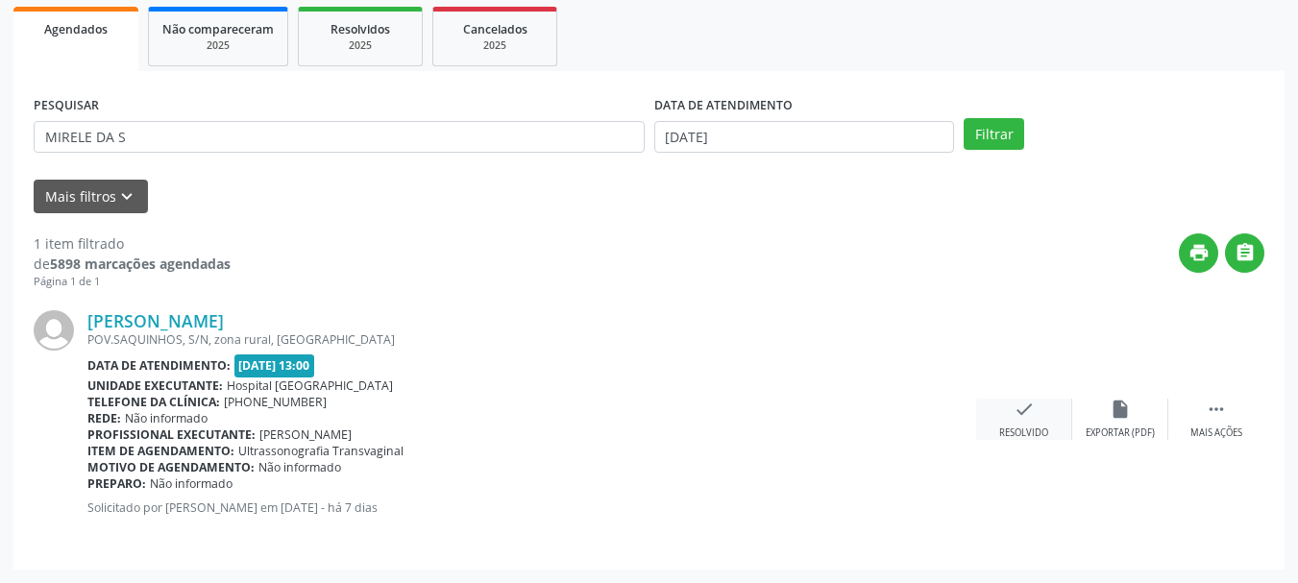
click at [1013, 427] on div "Resolvido" at bounding box center [1024, 433] width 49 height 13
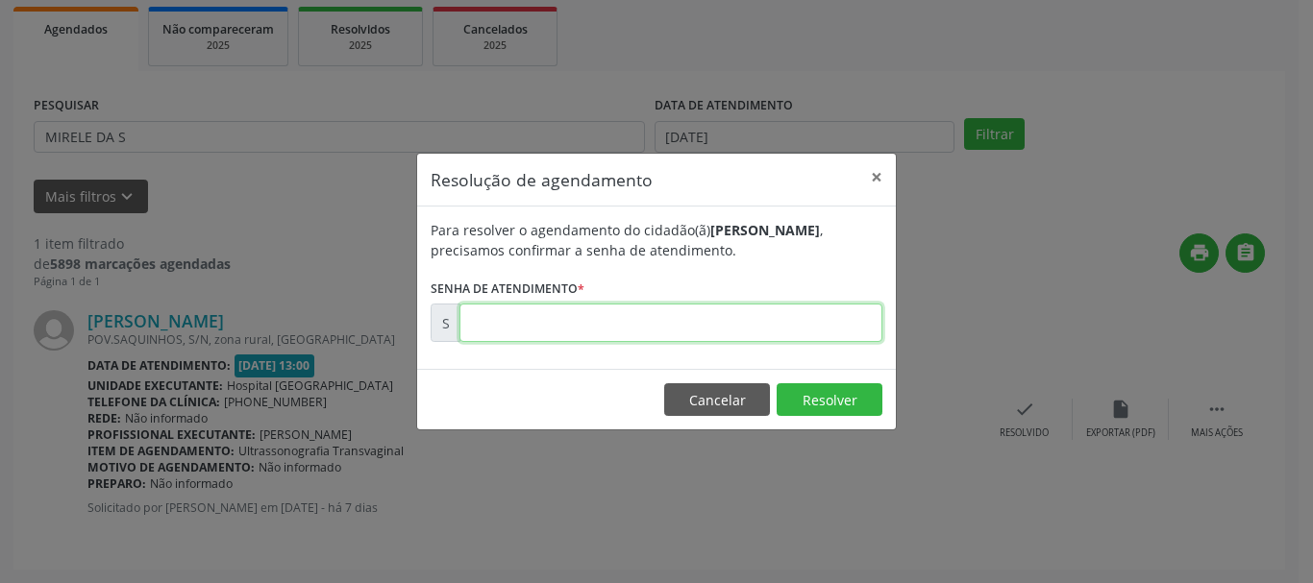
click at [710, 333] on input "text" at bounding box center [670, 323] width 423 height 38
type input "00172605"
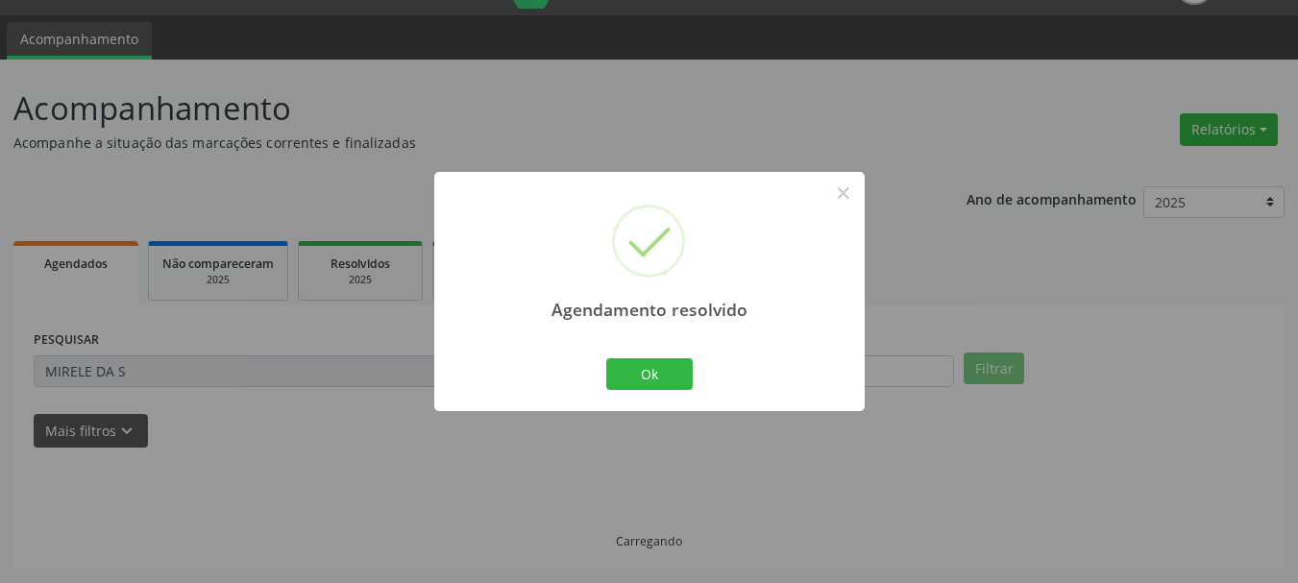
scroll to position [5, 0]
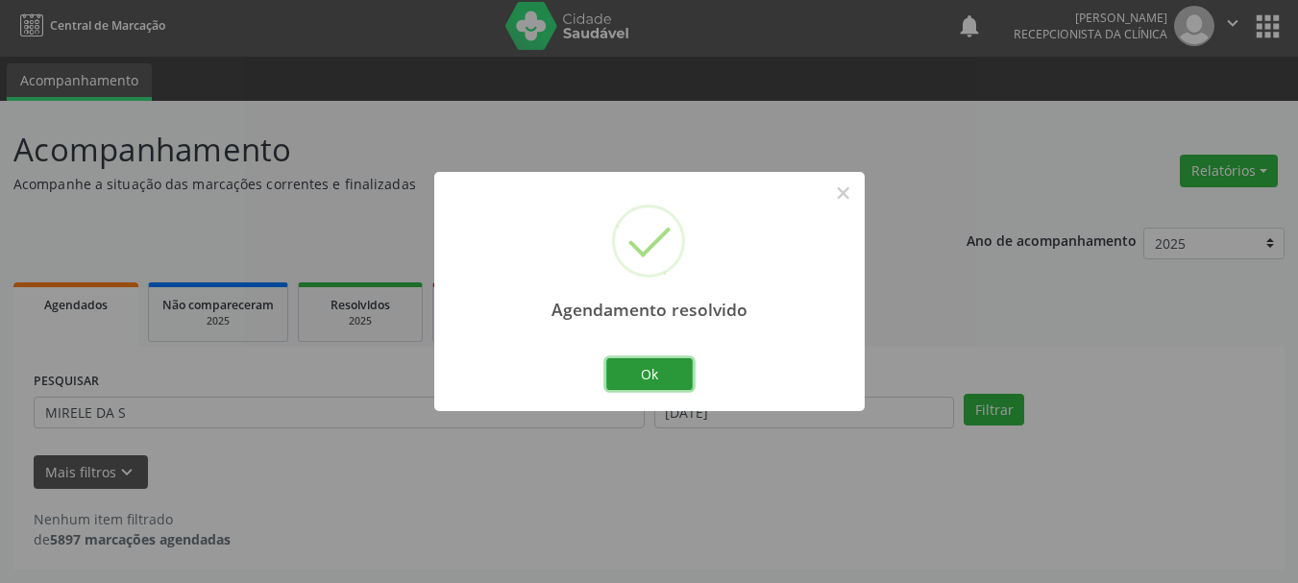
drag, startPoint x: 628, startPoint y: 385, endPoint x: 643, endPoint y: 395, distance: 18.1
click at [630, 385] on button "Ok" at bounding box center [649, 374] width 86 height 33
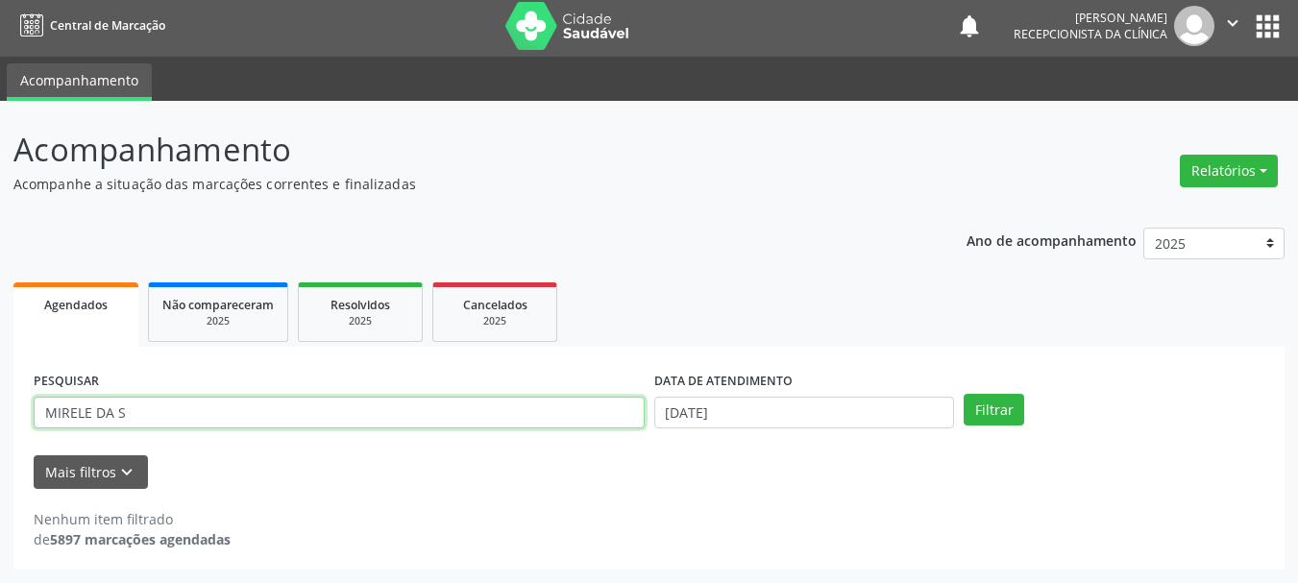
click at [274, 418] on input "MIRELE DA S" at bounding box center [339, 413] width 611 height 33
type input "M"
type input "[PERSON_NAME]"
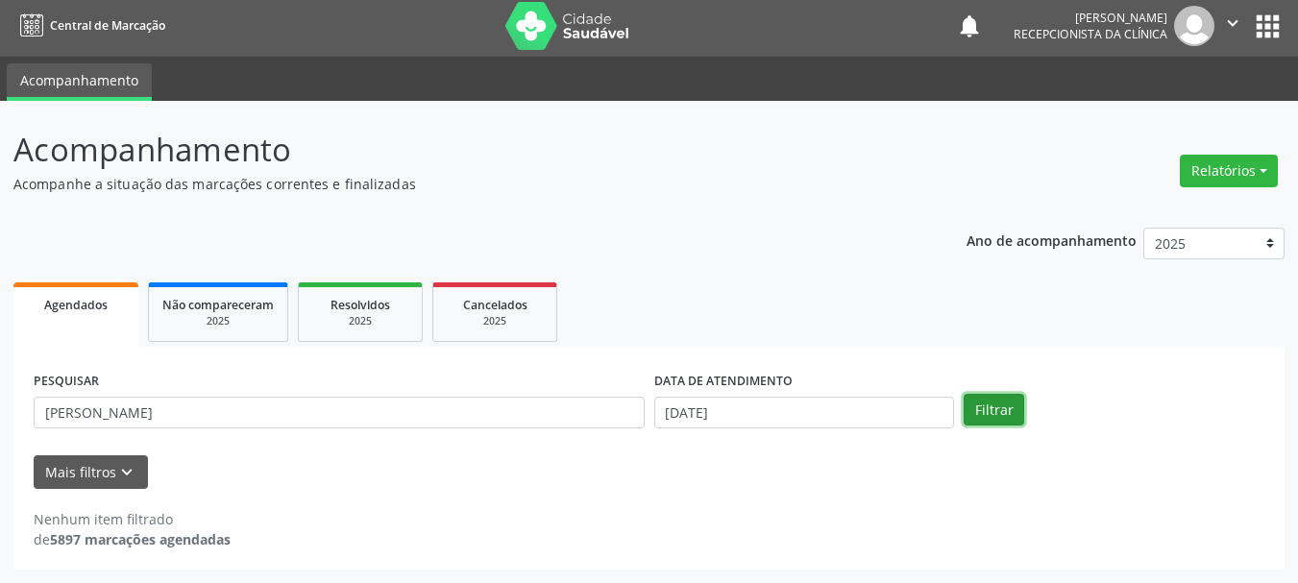
click at [999, 420] on button "Filtrar" at bounding box center [994, 410] width 61 height 33
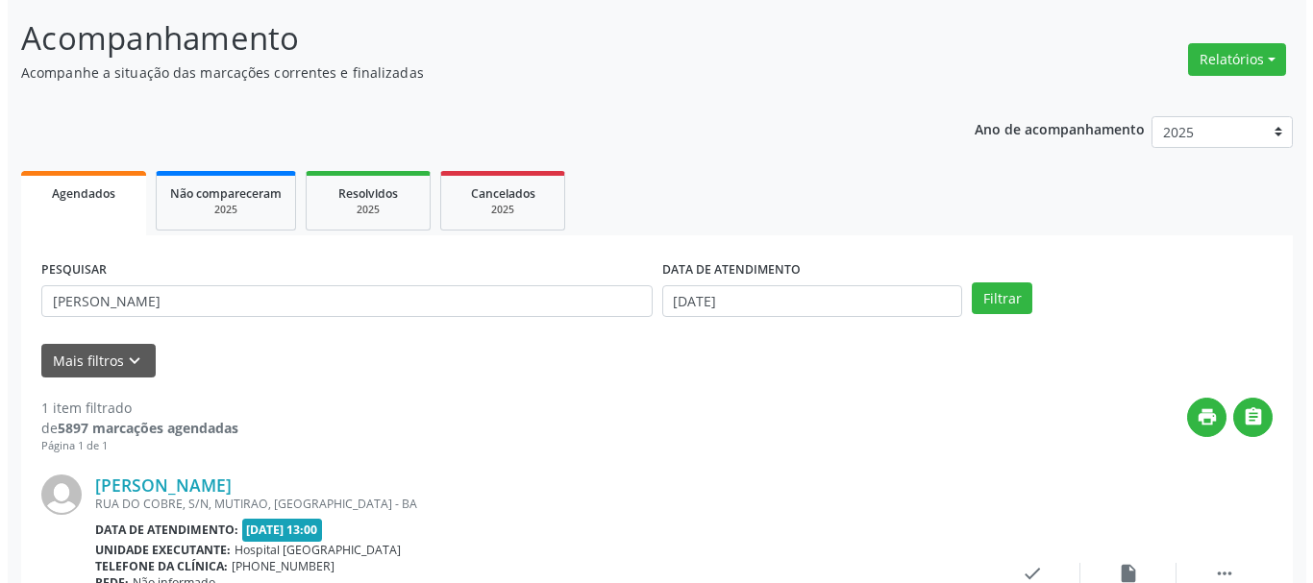
scroll to position [162, 0]
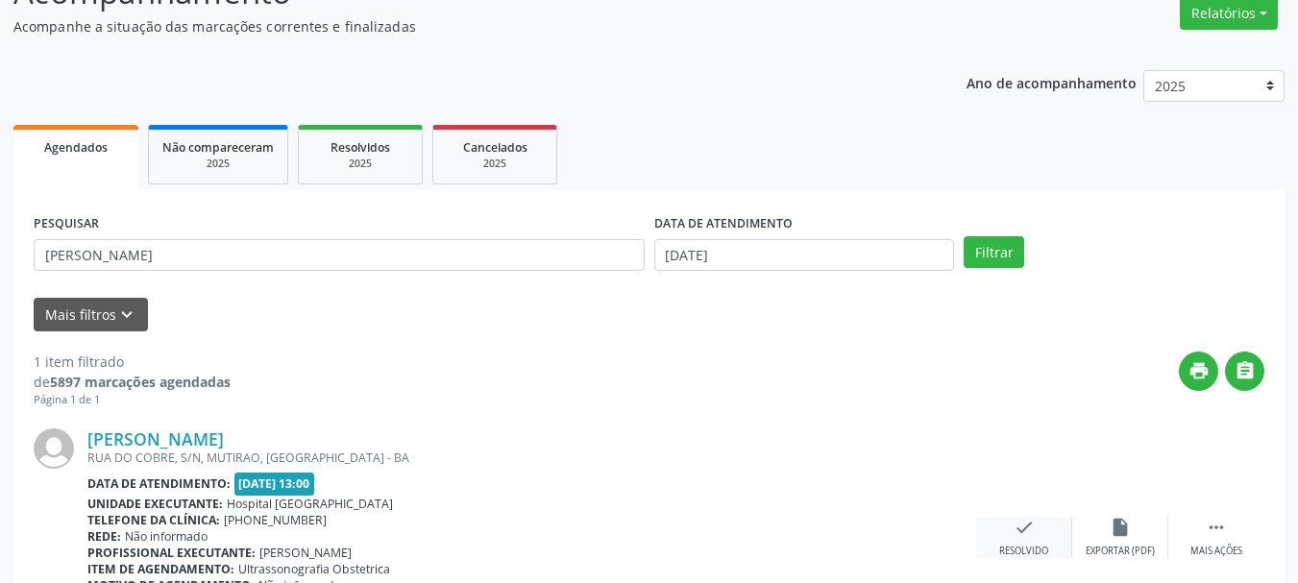
click at [1019, 532] on icon "check" at bounding box center [1024, 527] width 21 height 21
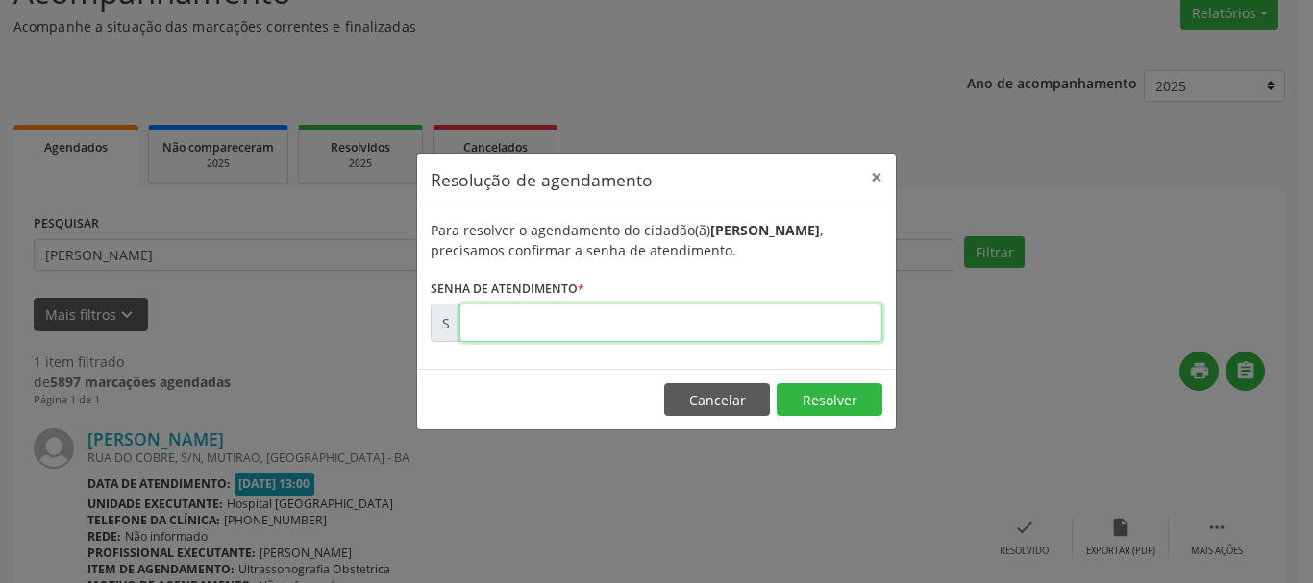
click at [739, 326] on input "text" at bounding box center [670, 323] width 423 height 38
type input "00172595"
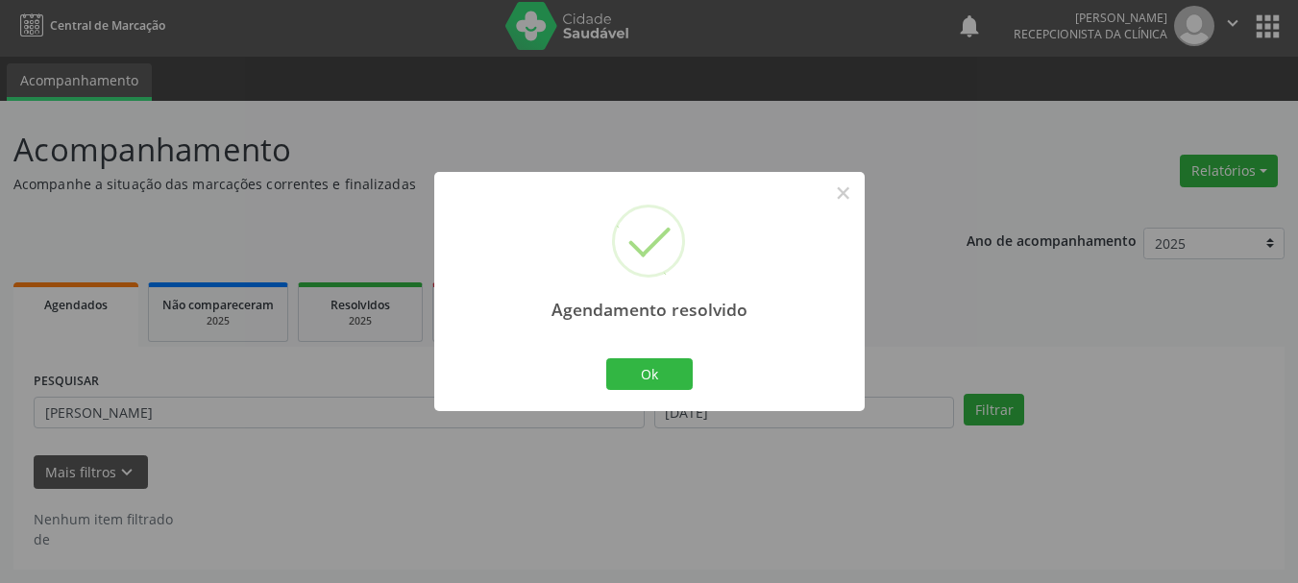
scroll to position [5, 0]
click at [663, 386] on button "Ok" at bounding box center [649, 374] width 86 height 33
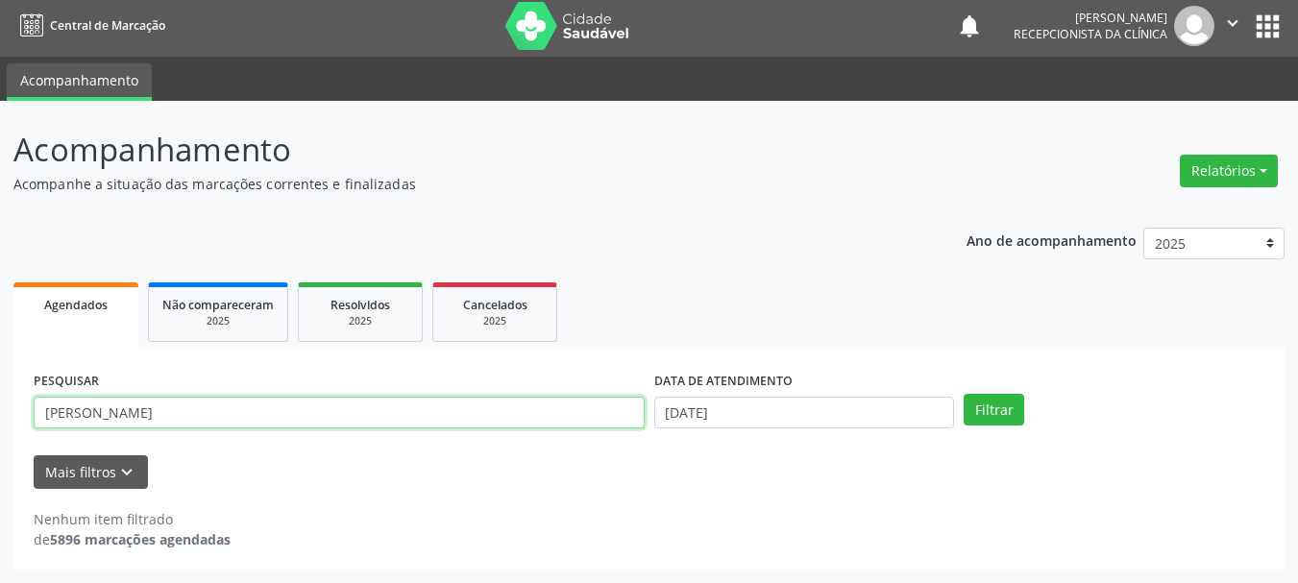
drag, startPoint x: 159, startPoint y: 411, endPoint x: 12, endPoint y: 472, distance: 159.0
click at [9, 445] on div "Acompanhamento Acompanhe a situação das marcações correntes e finalizadas Relat…" at bounding box center [649, 342] width 1298 height 482
type input "ESTEFANIE"
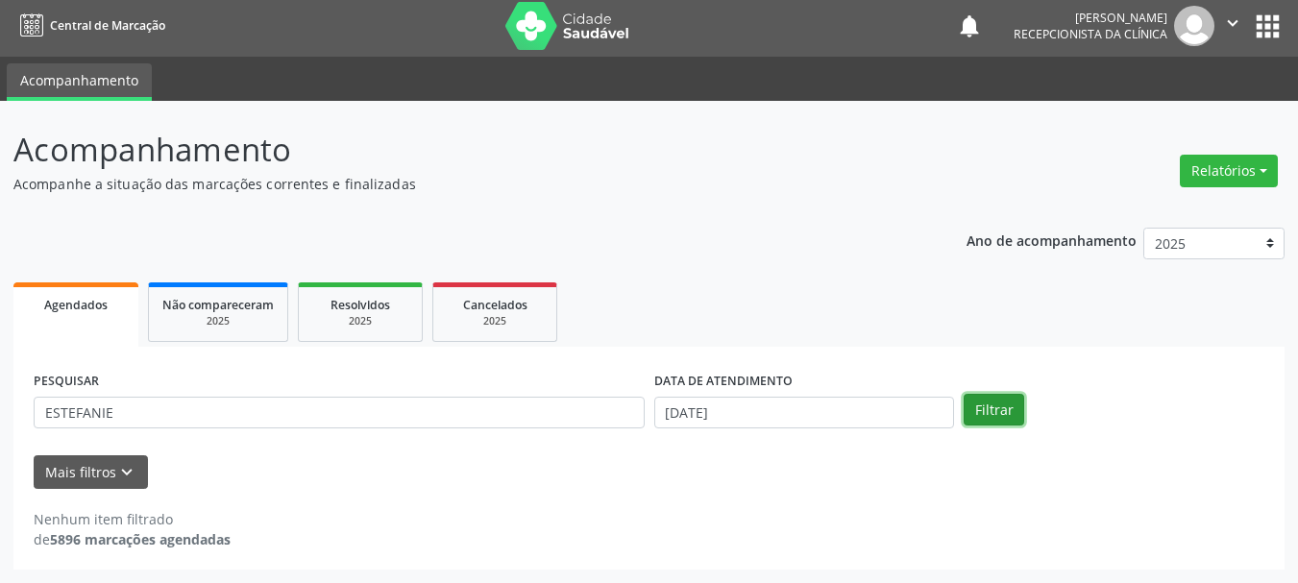
click at [1006, 412] on button "Filtrar" at bounding box center [994, 410] width 61 height 33
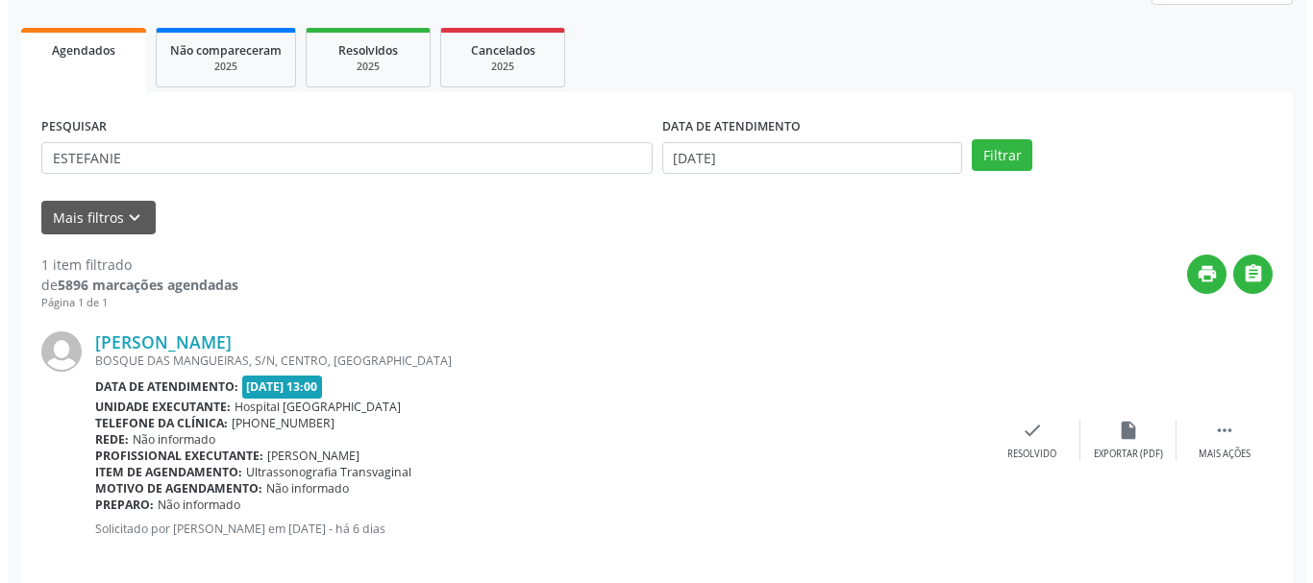
scroll to position [281, 0]
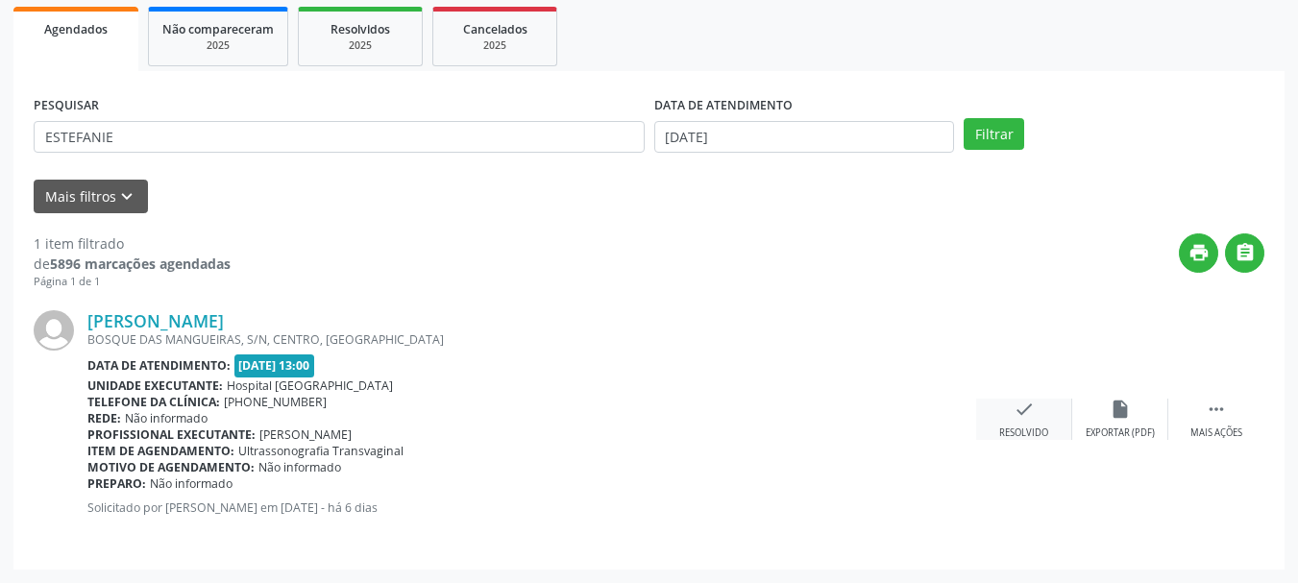
click at [1023, 418] on icon "check" at bounding box center [1024, 409] width 21 height 21
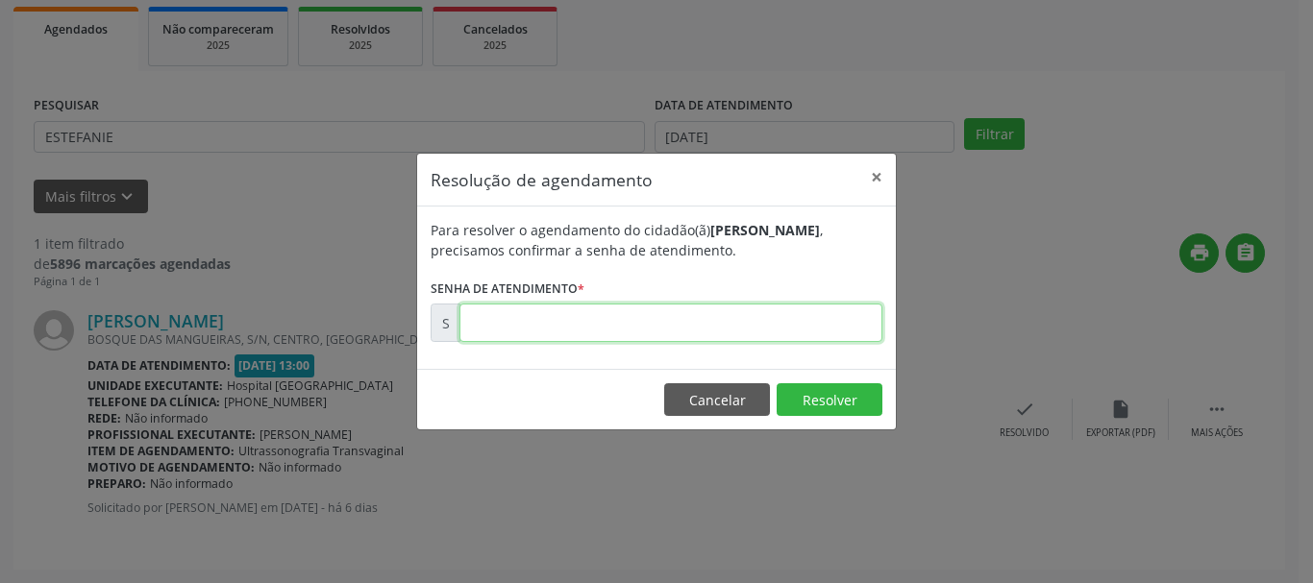
click at [643, 320] on input "text" at bounding box center [670, 323] width 423 height 38
type input "00172767"
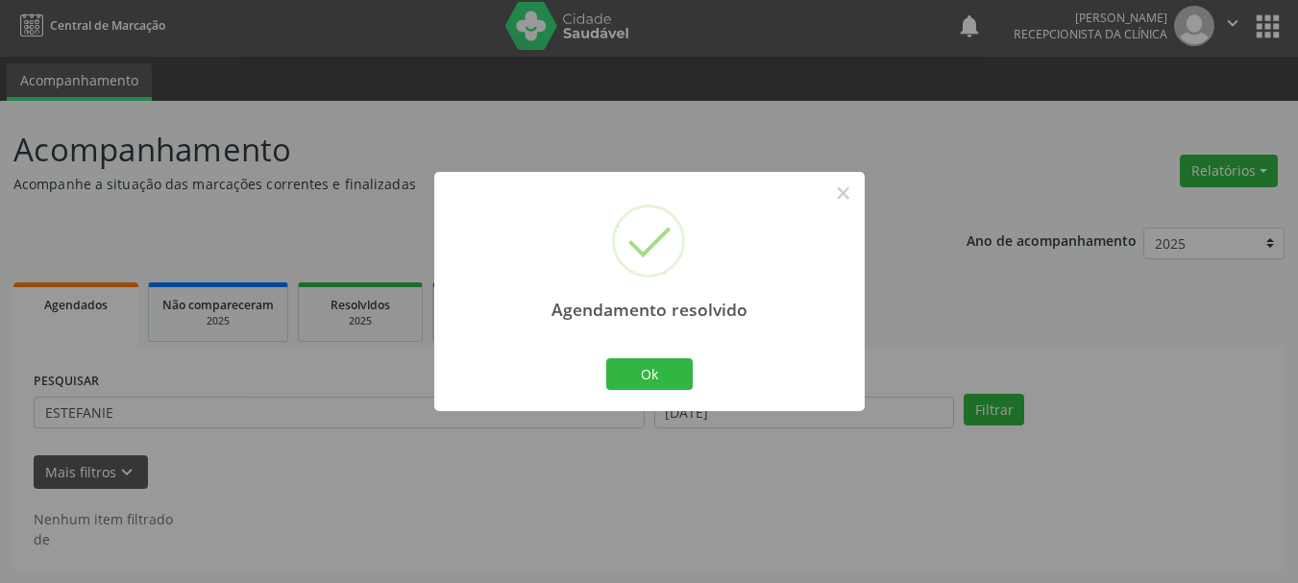
scroll to position [5, 0]
click at [664, 375] on button "Ok" at bounding box center [649, 374] width 86 height 33
